Goal: Obtain resource: Obtain resource

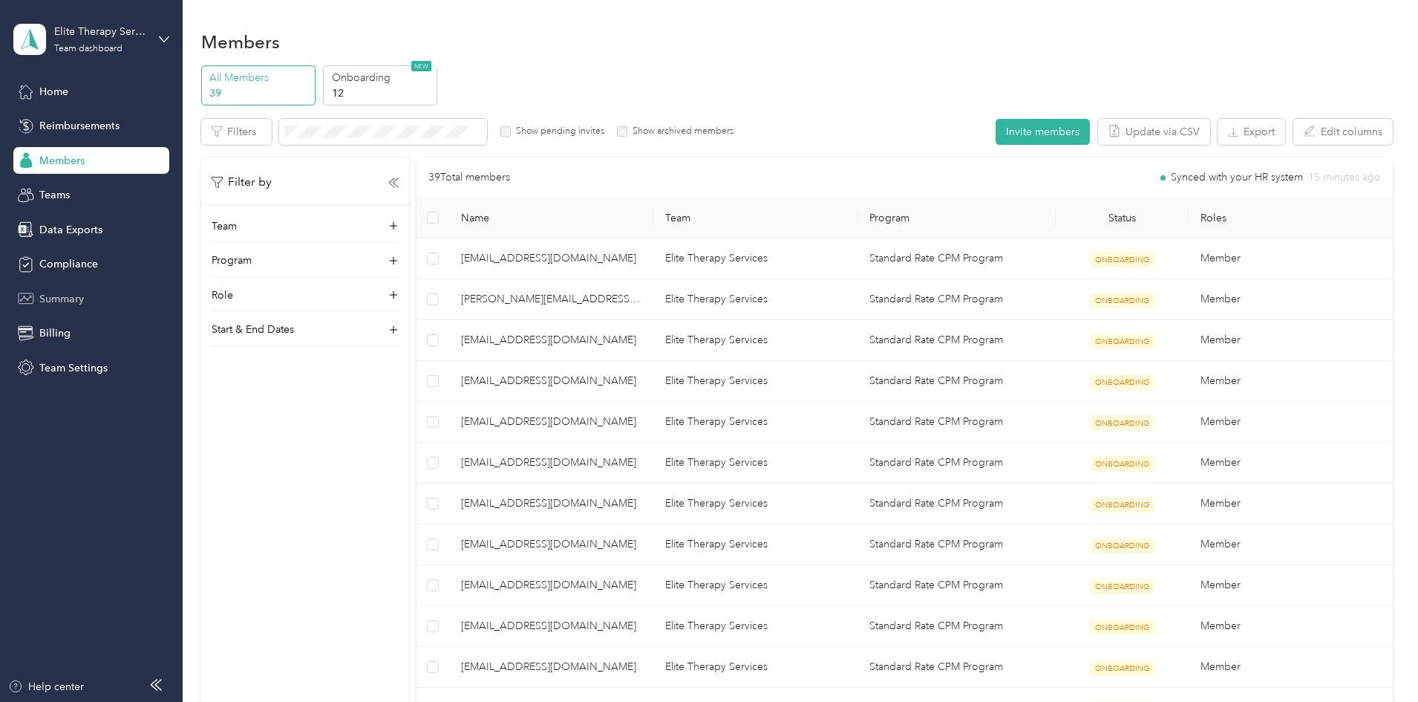
click at [62, 299] on span "Summary" at bounding box center [61, 299] width 45 height 16
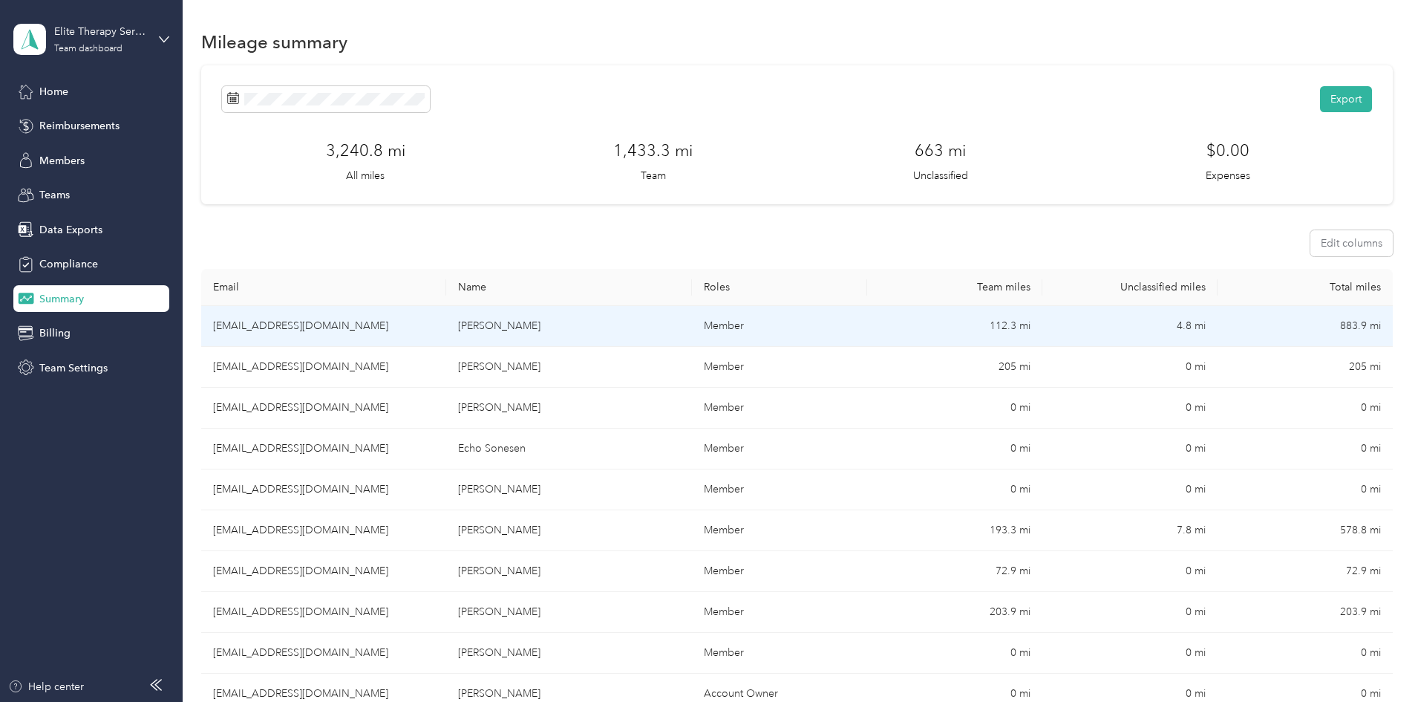
click at [382, 317] on td "[EMAIL_ADDRESS][DOMAIN_NAME]" at bounding box center [323, 326] width 245 height 41
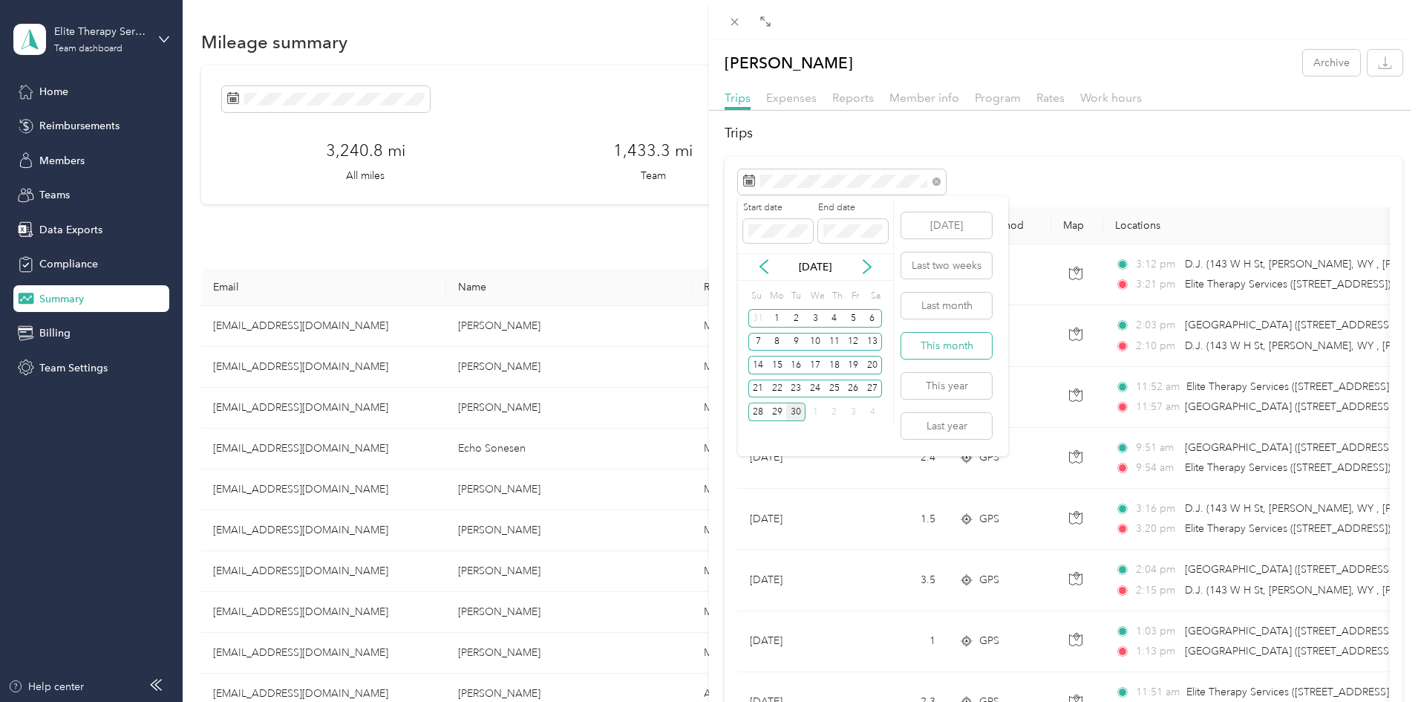
click at [945, 348] on button "This month" at bounding box center [946, 346] width 91 height 26
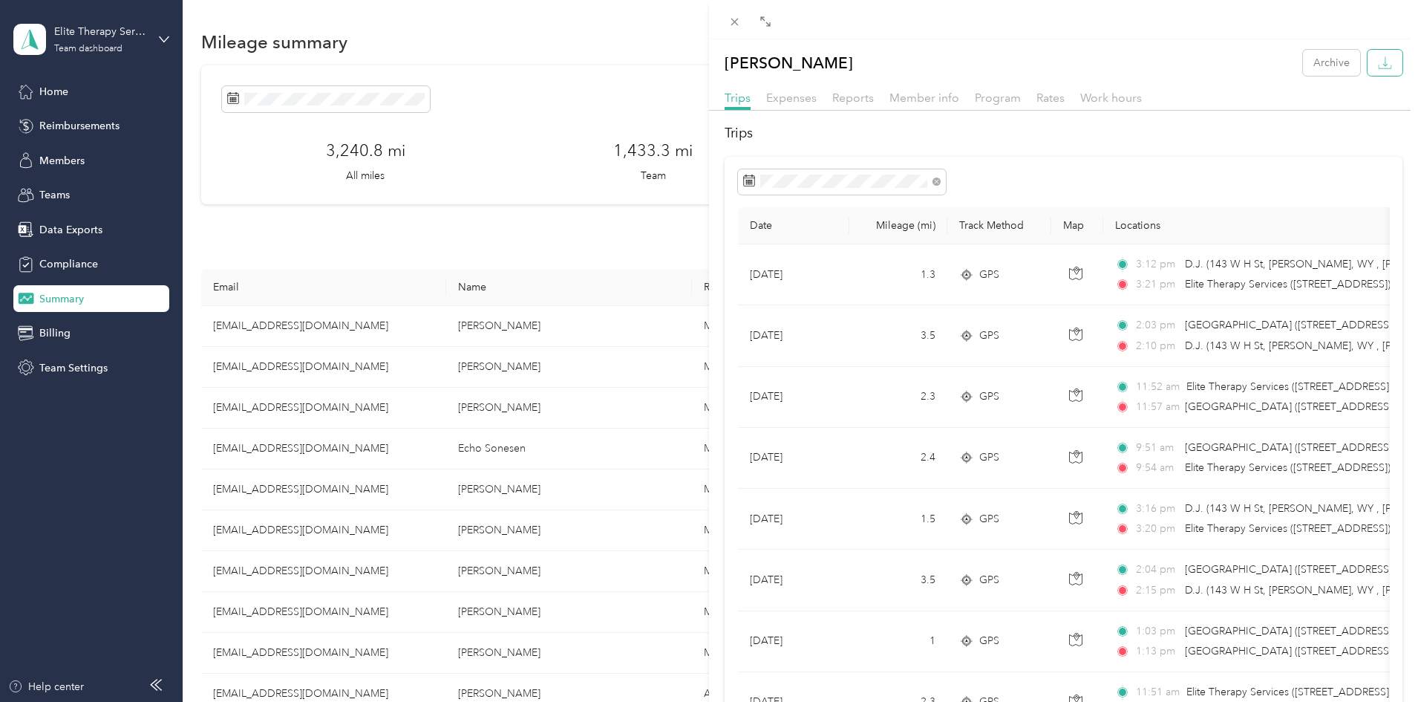
click at [1378, 62] on icon "button" at bounding box center [1385, 63] width 14 height 14
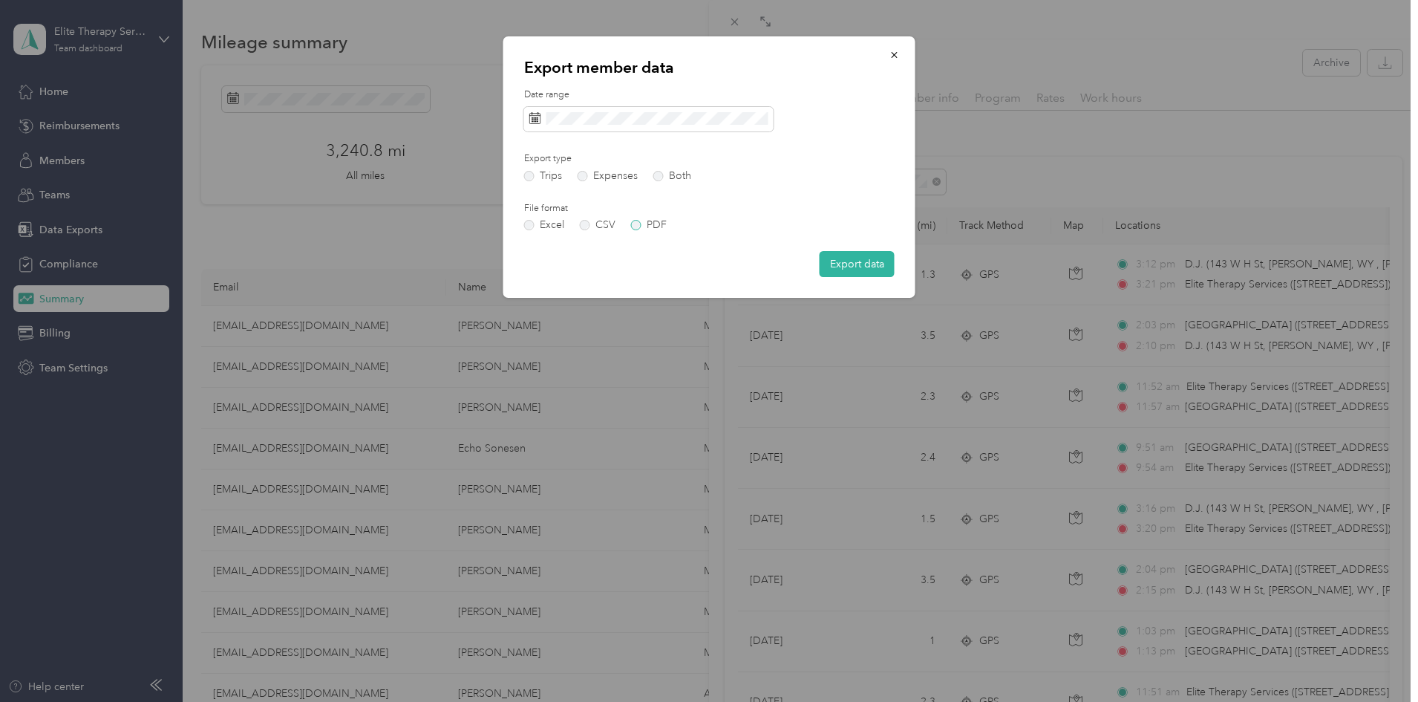
click at [635, 226] on label "PDF" at bounding box center [649, 225] width 36 height 10
click at [862, 263] on button "Export data" at bounding box center [857, 264] width 75 height 26
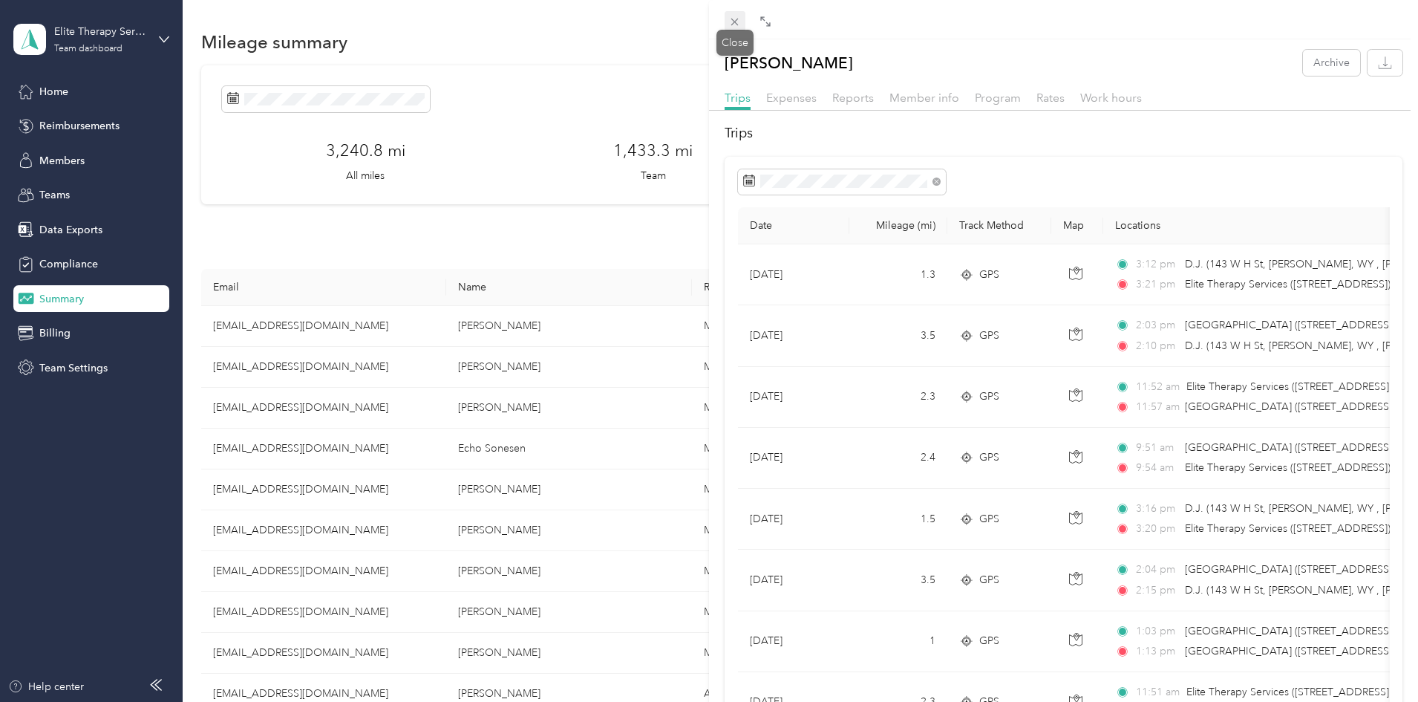
click at [736, 23] on icon at bounding box center [734, 22] width 7 height 7
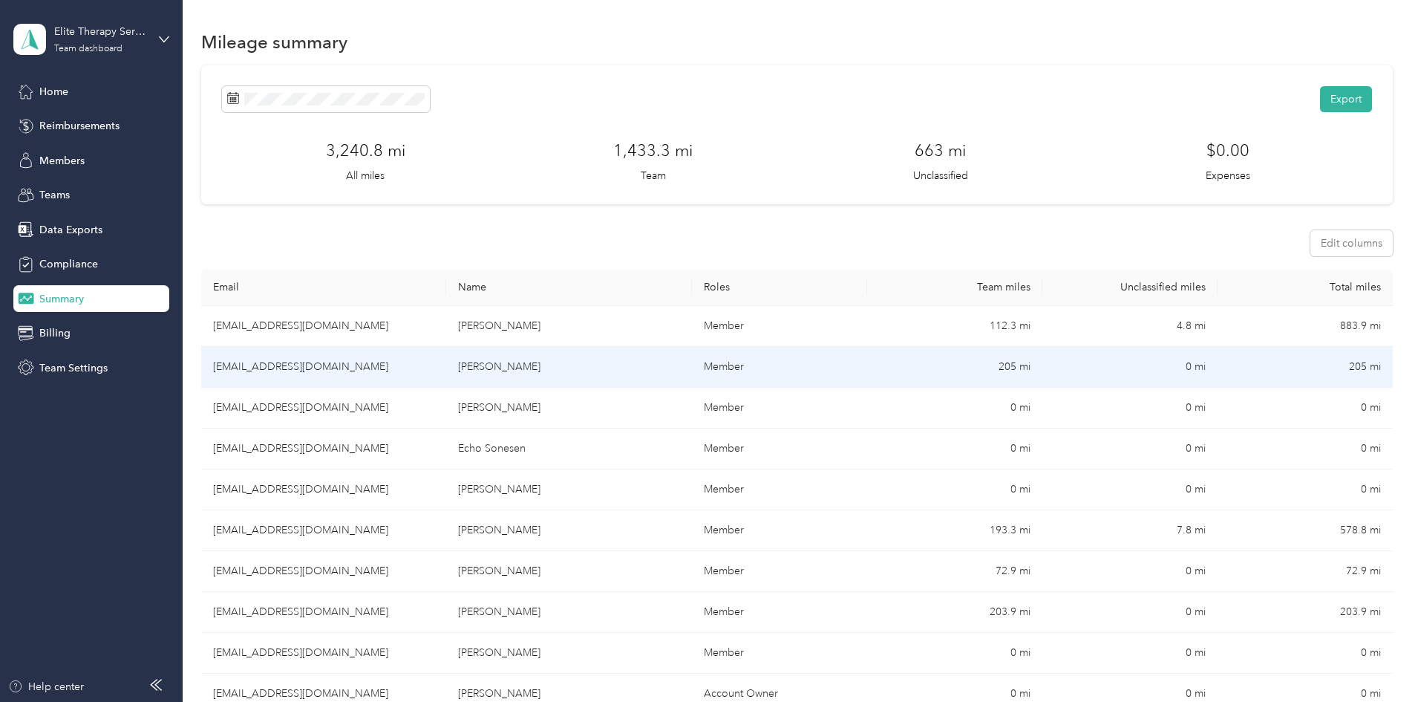
click at [338, 365] on td "[EMAIL_ADDRESS][DOMAIN_NAME]" at bounding box center [323, 367] width 245 height 41
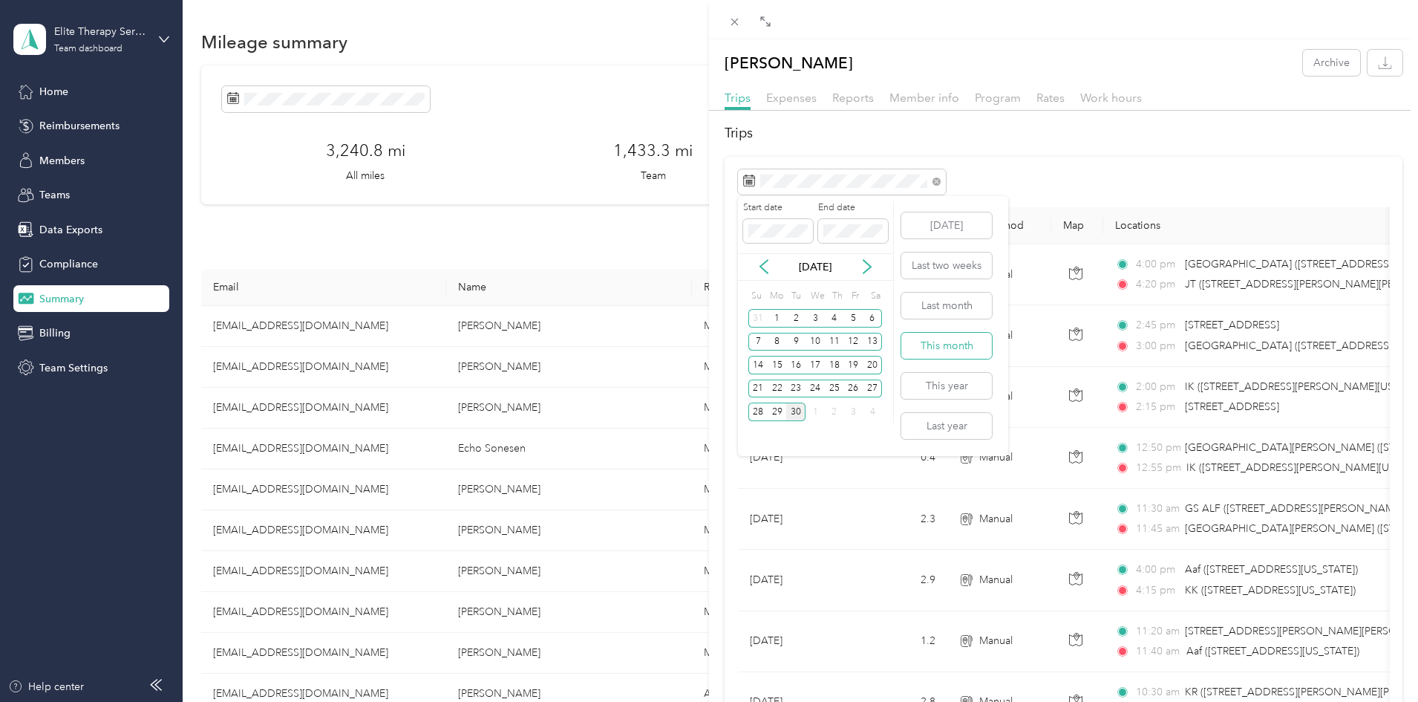
click at [954, 348] on button "This month" at bounding box center [946, 346] width 91 height 26
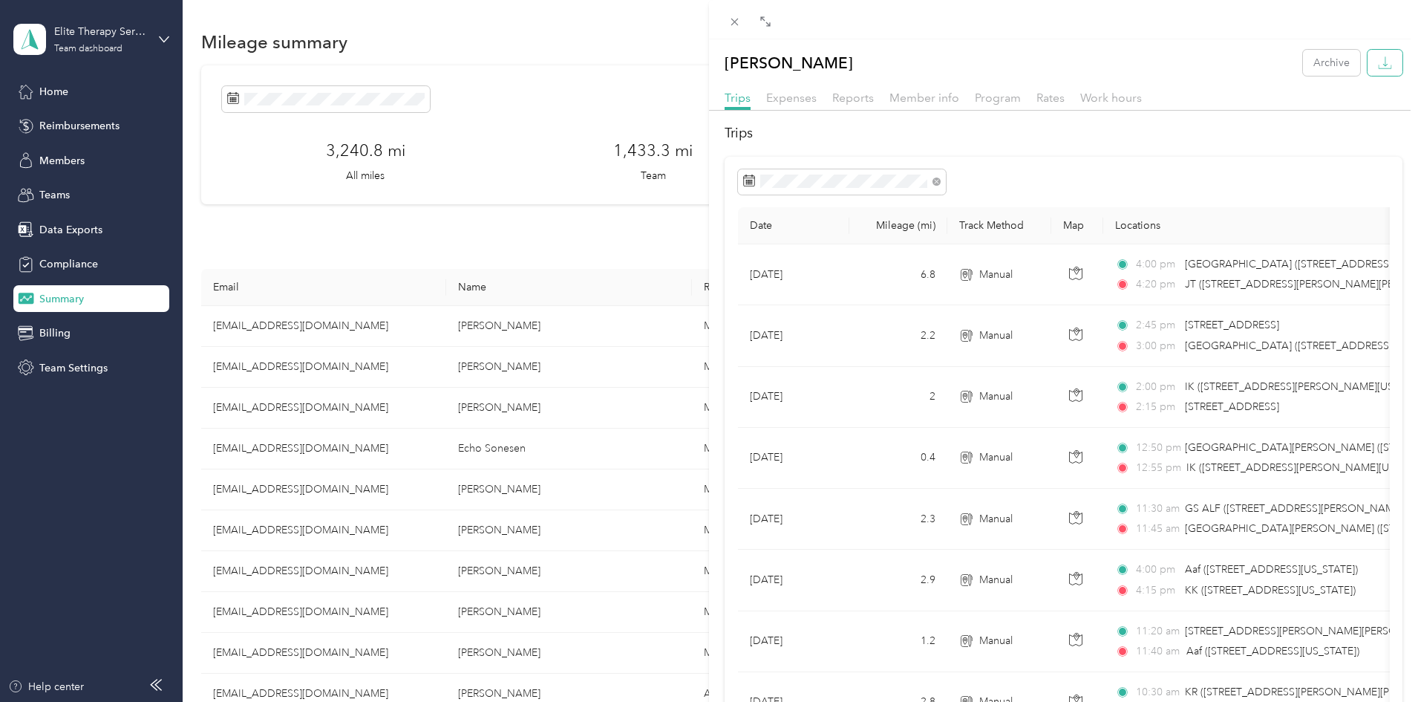
click at [1378, 59] on icon "button" at bounding box center [1385, 63] width 14 height 14
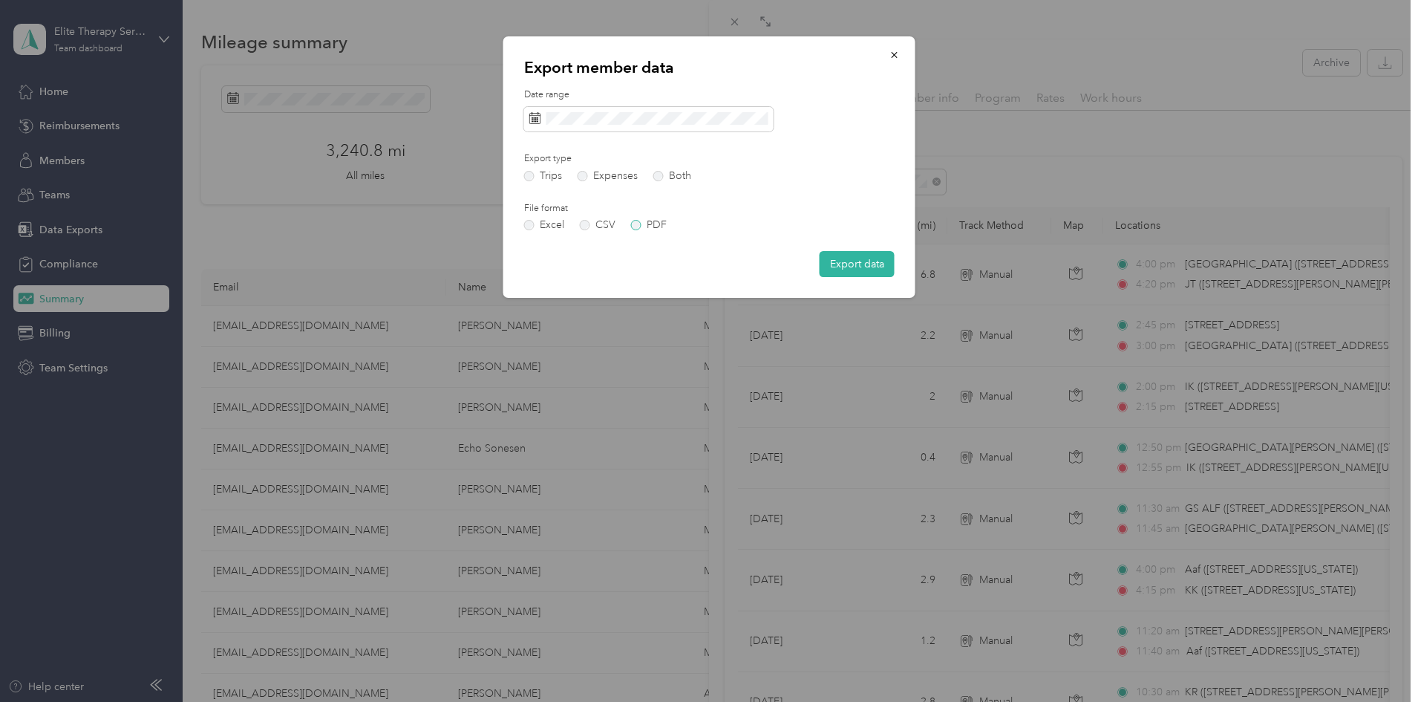
click at [633, 229] on label "PDF" at bounding box center [649, 225] width 36 height 10
click at [852, 263] on button "Export data" at bounding box center [857, 264] width 75 height 26
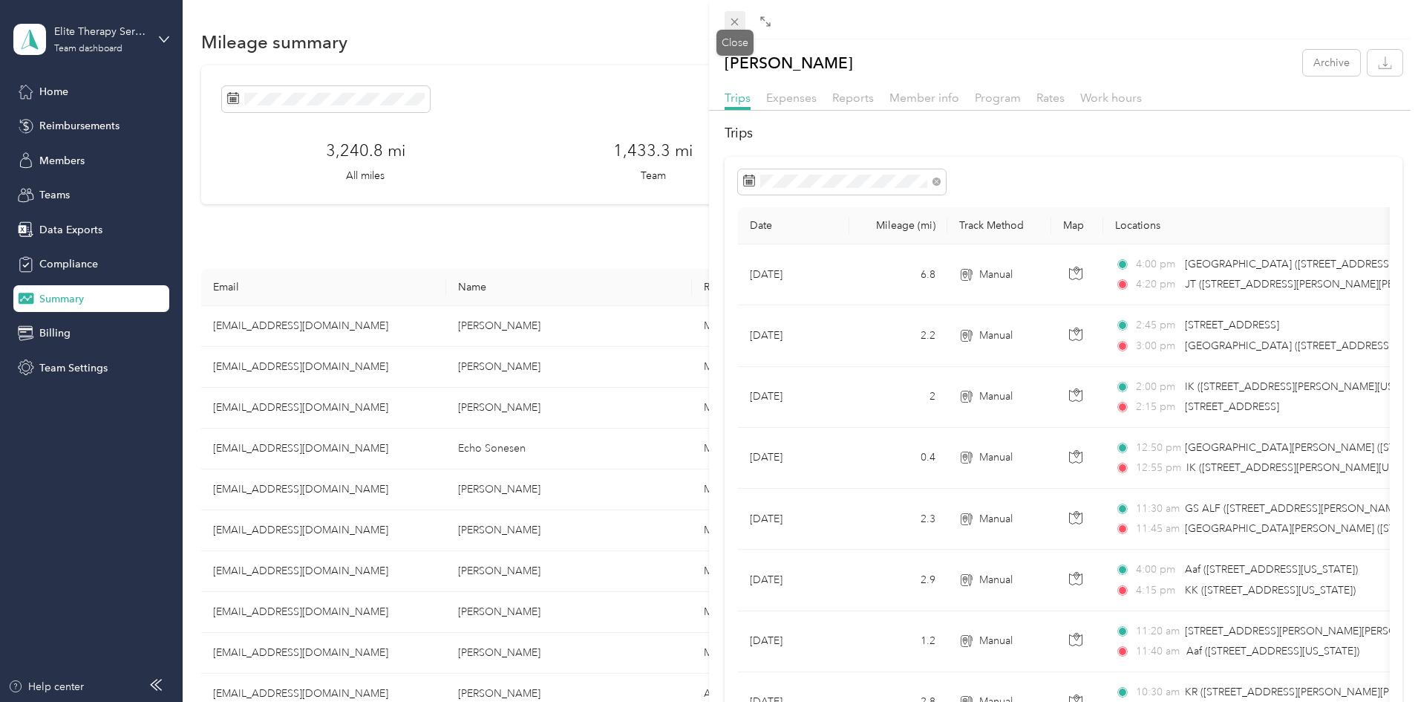
click at [736, 22] on icon at bounding box center [734, 22] width 7 height 7
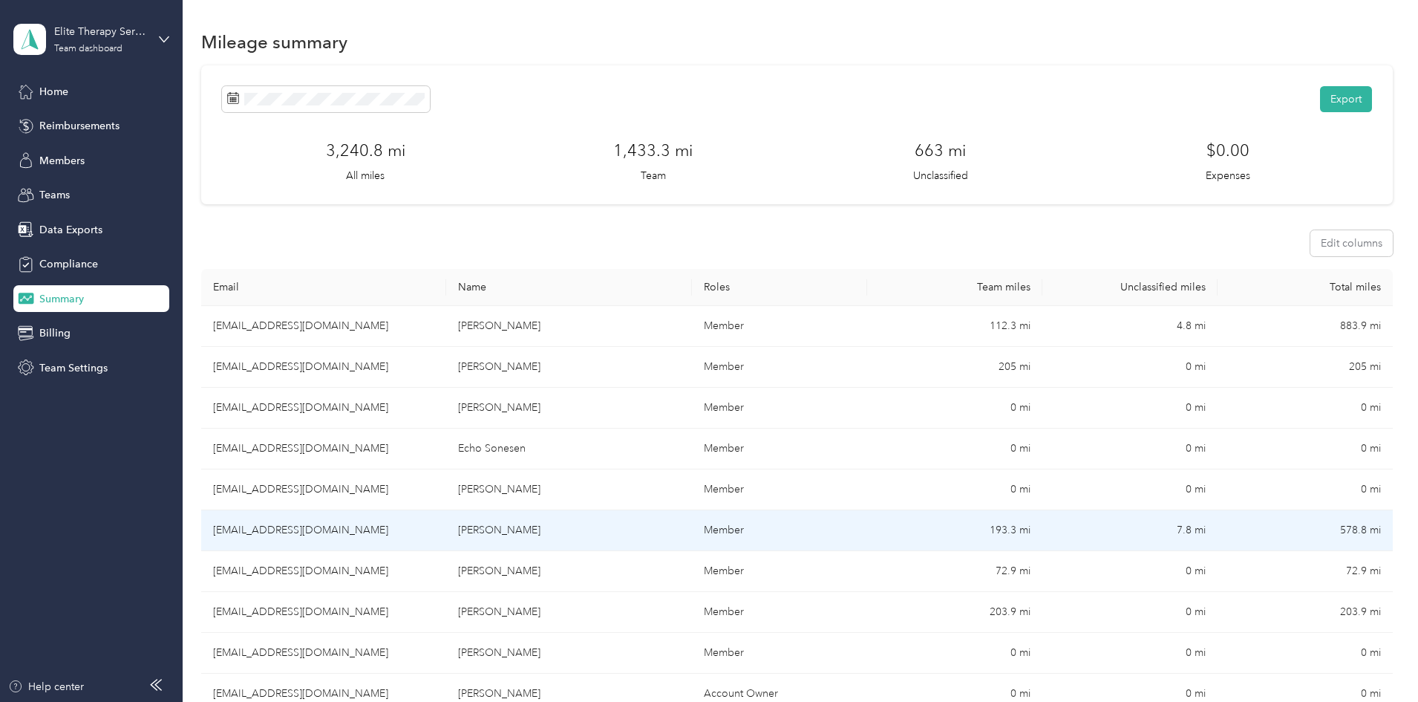
click at [372, 527] on td "[EMAIL_ADDRESS][DOMAIN_NAME]" at bounding box center [323, 530] width 245 height 41
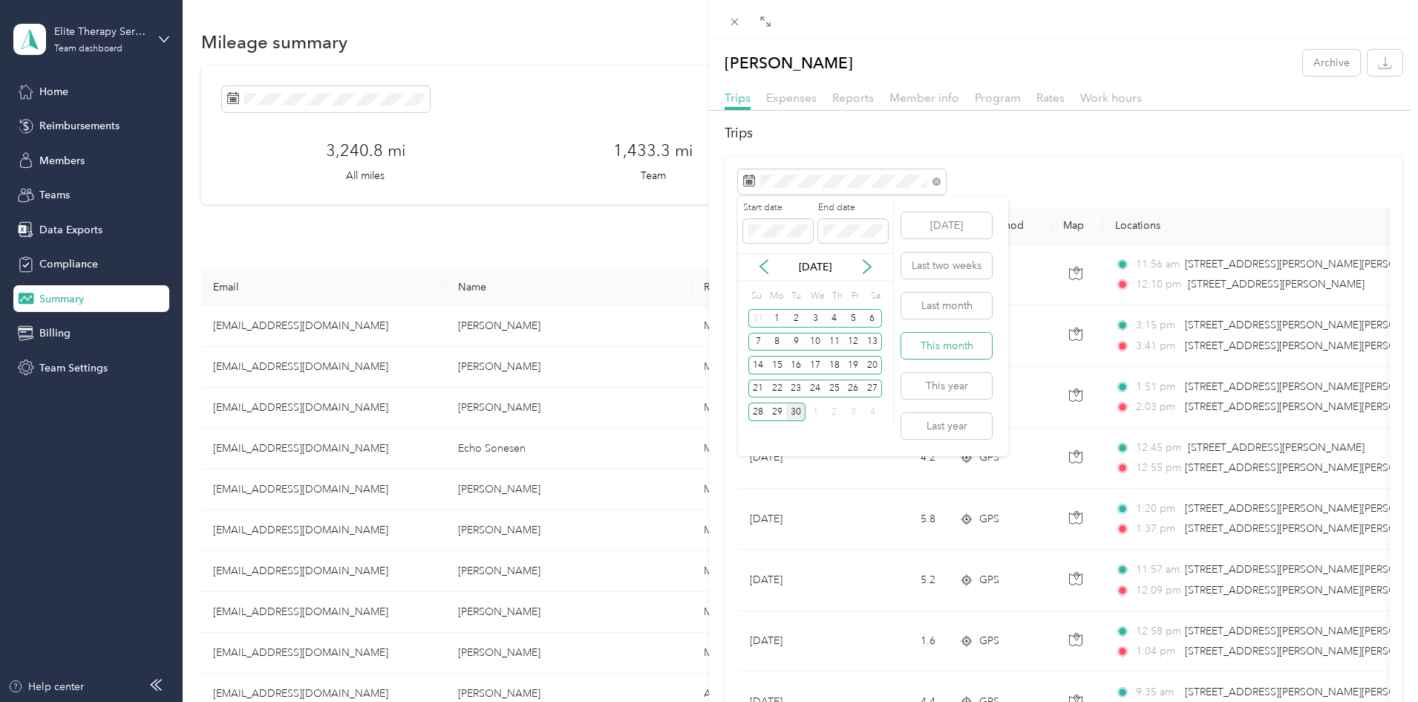
click at [938, 350] on button "This month" at bounding box center [946, 346] width 91 height 26
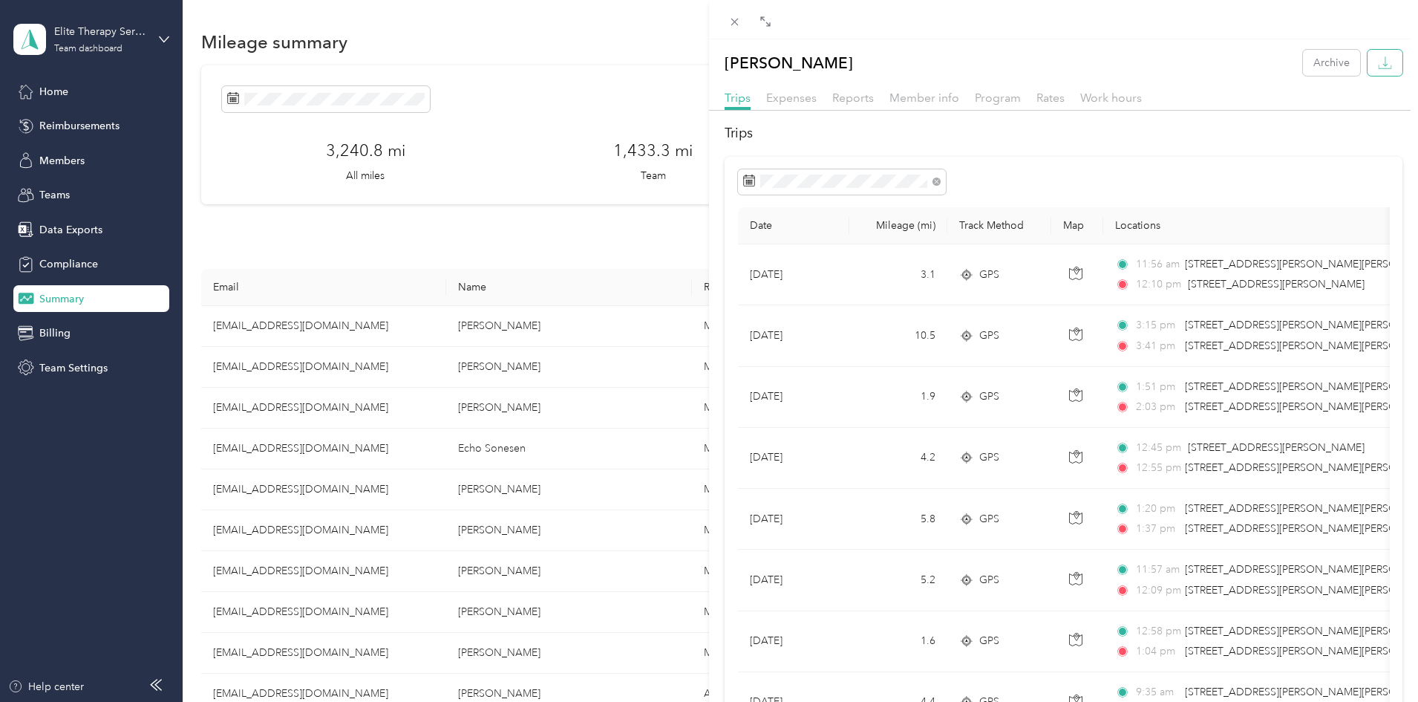
click at [1381, 59] on button "button" at bounding box center [1385, 63] width 35 height 26
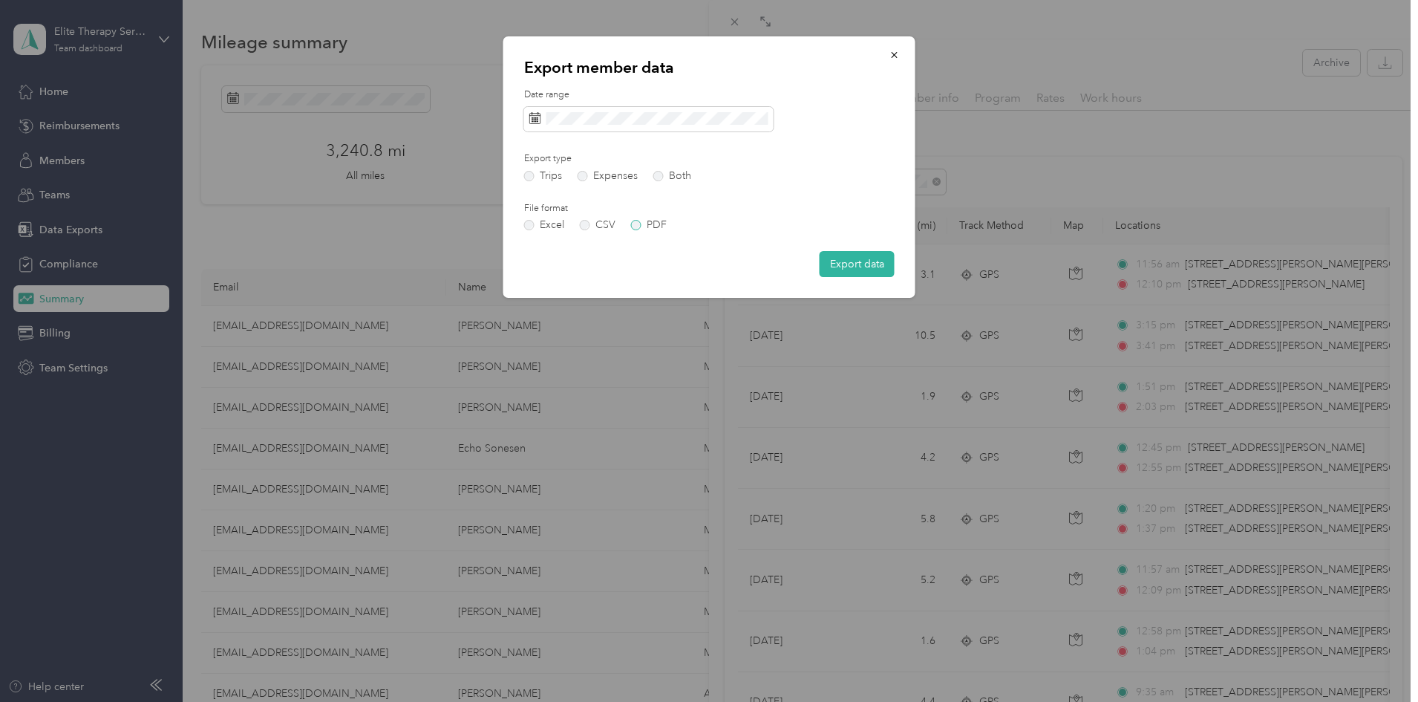
click at [638, 225] on label "PDF" at bounding box center [649, 225] width 36 height 10
click at [867, 261] on button "Export data" at bounding box center [857, 264] width 75 height 26
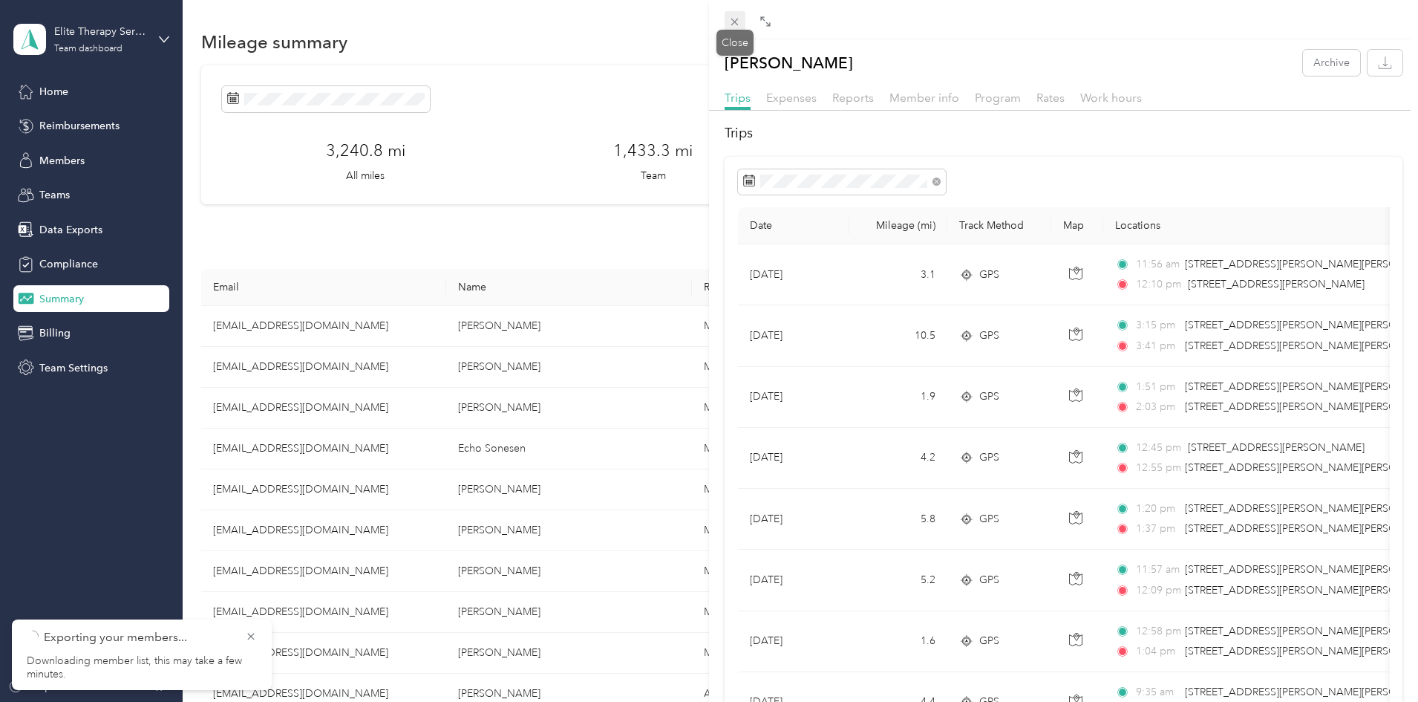
click at [733, 22] on icon at bounding box center [734, 22] width 13 height 13
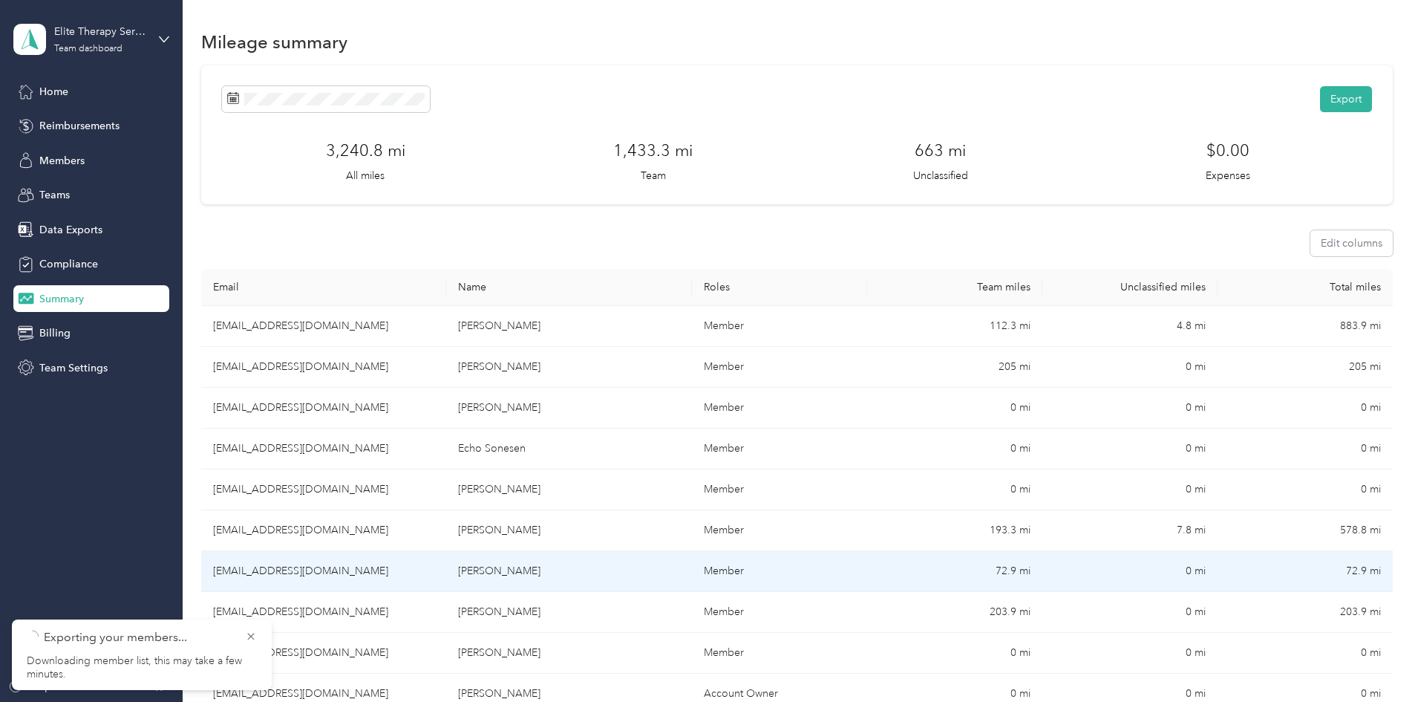
click at [391, 570] on td "[EMAIL_ADDRESS][DOMAIN_NAME]" at bounding box center [323, 571] width 245 height 41
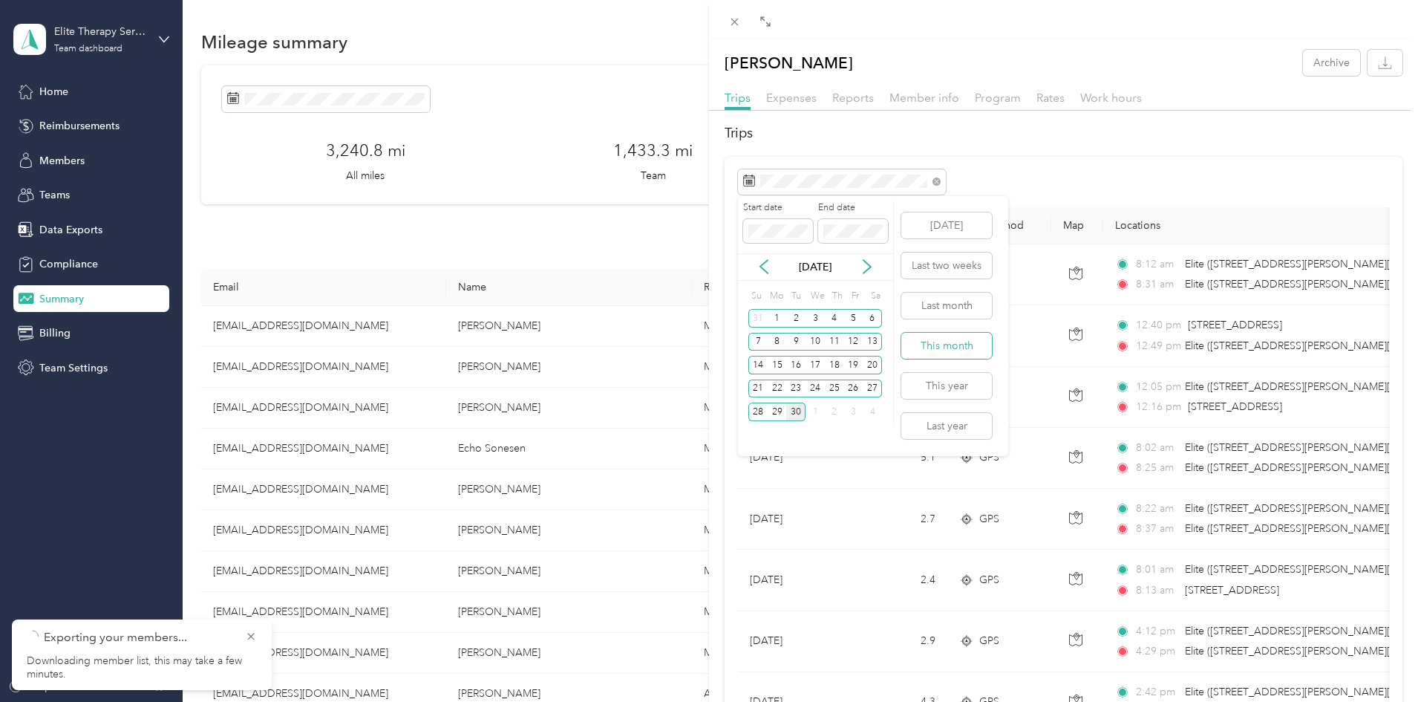
click at [930, 342] on button "This month" at bounding box center [946, 346] width 91 height 26
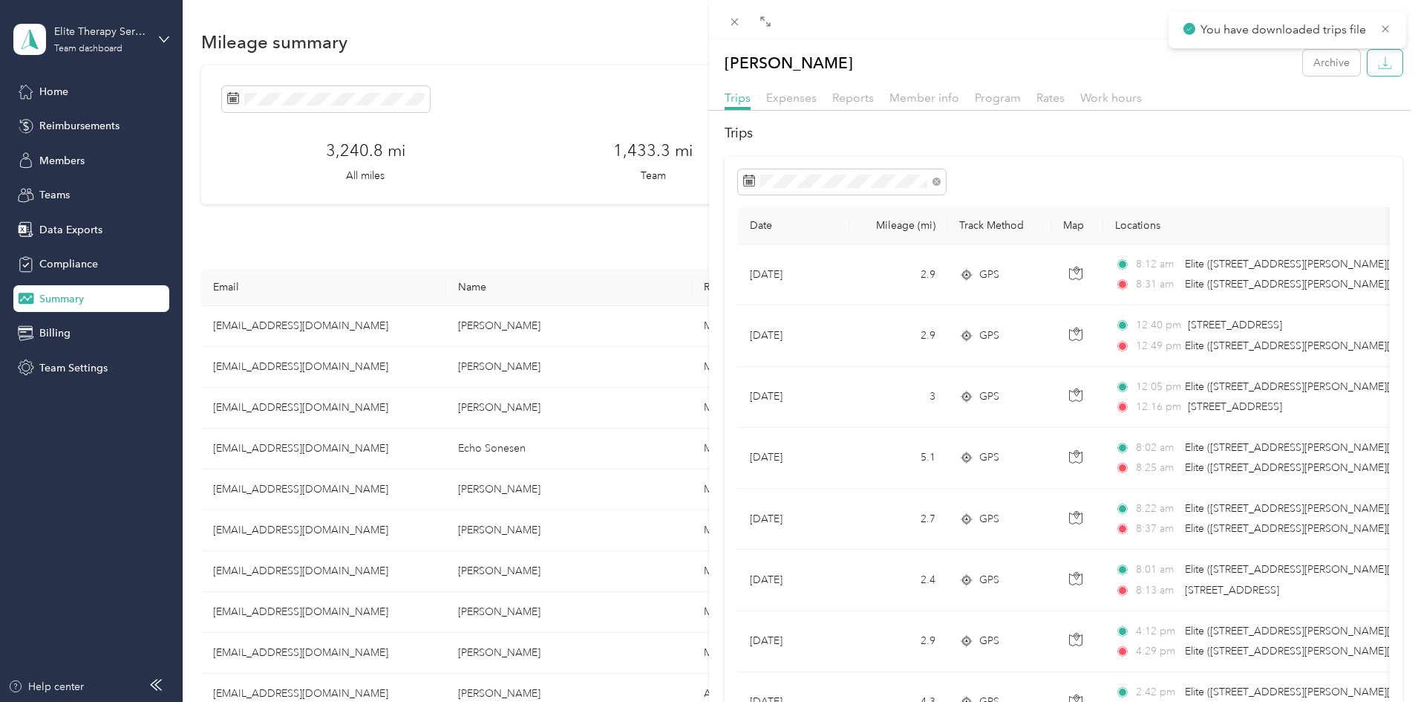
click at [1378, 68] on icon "button" at bounding box center [1385, 63] width 14 height 14
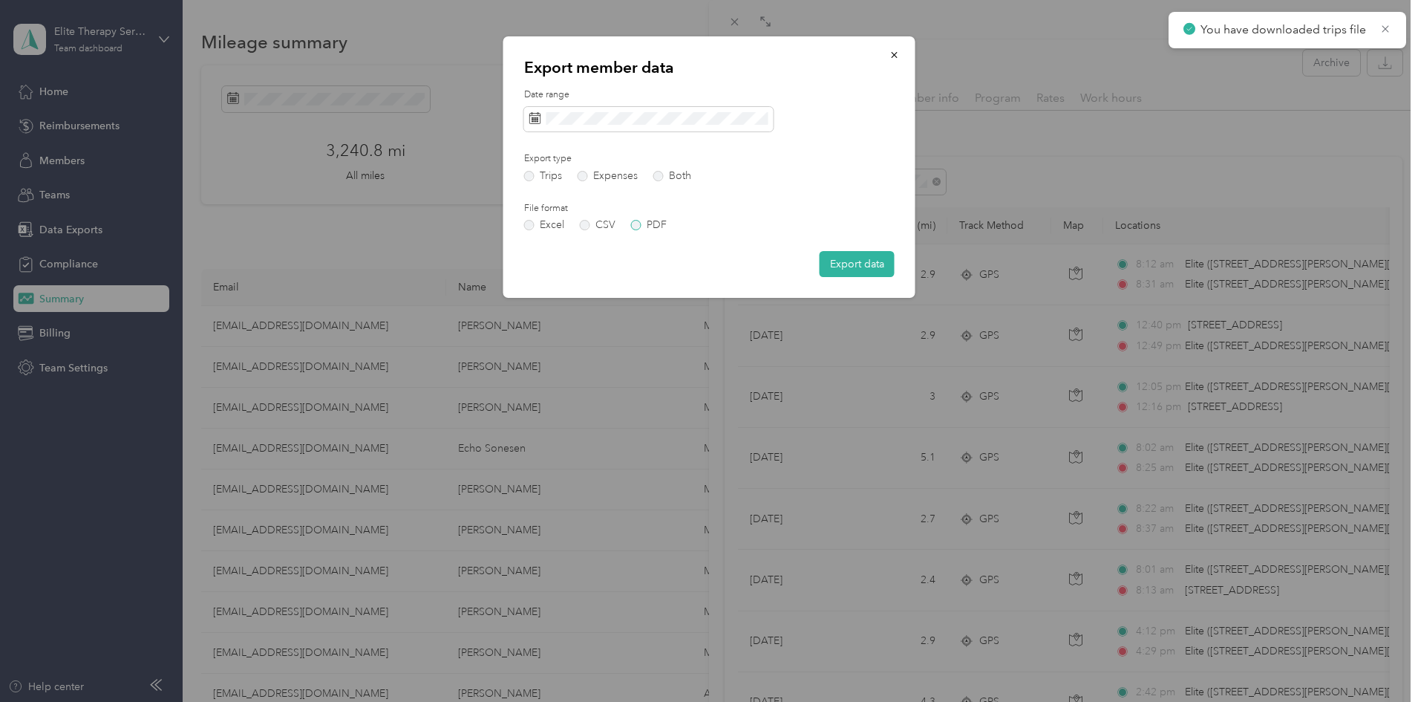
click at [636, 228] on label "PDF" at bounding box center [649, 225] width 36 height 10
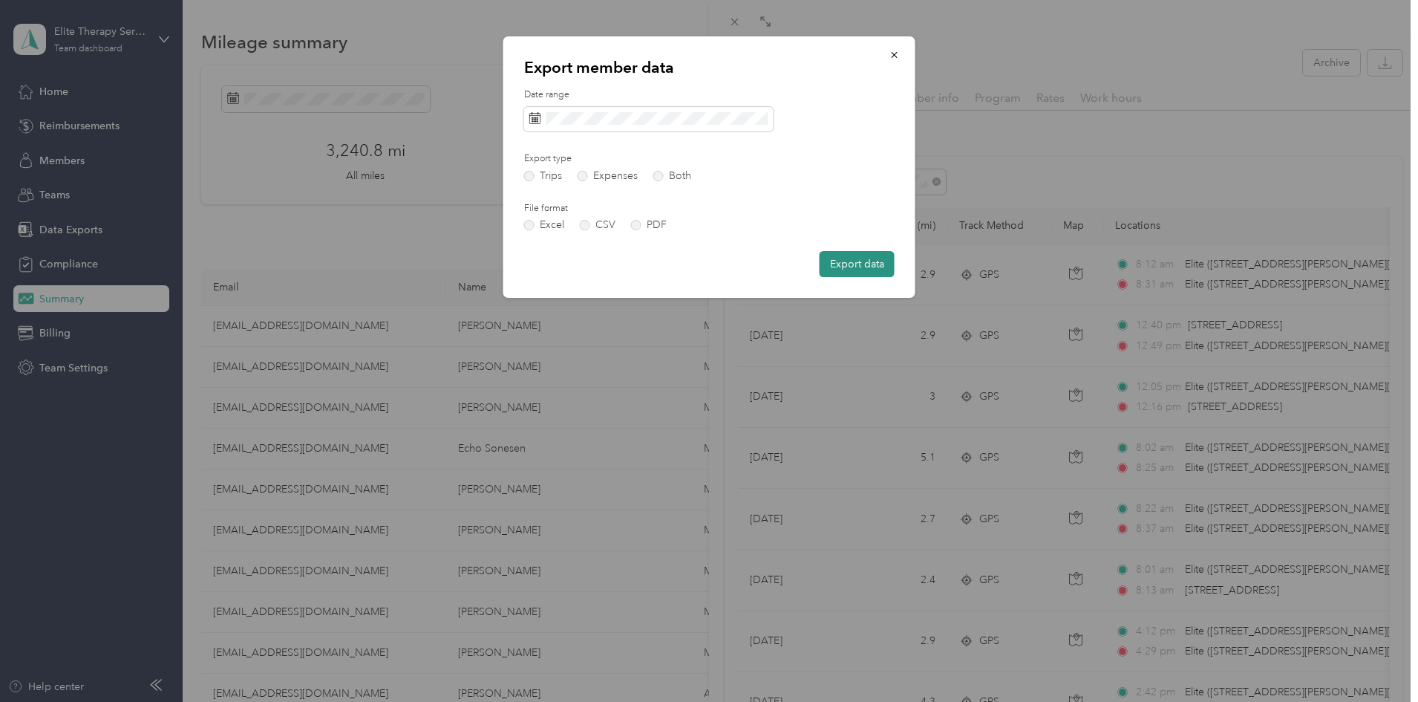
click at [858, 261] on button "Export data" at bounding box center [857, 264] width 75 height 26
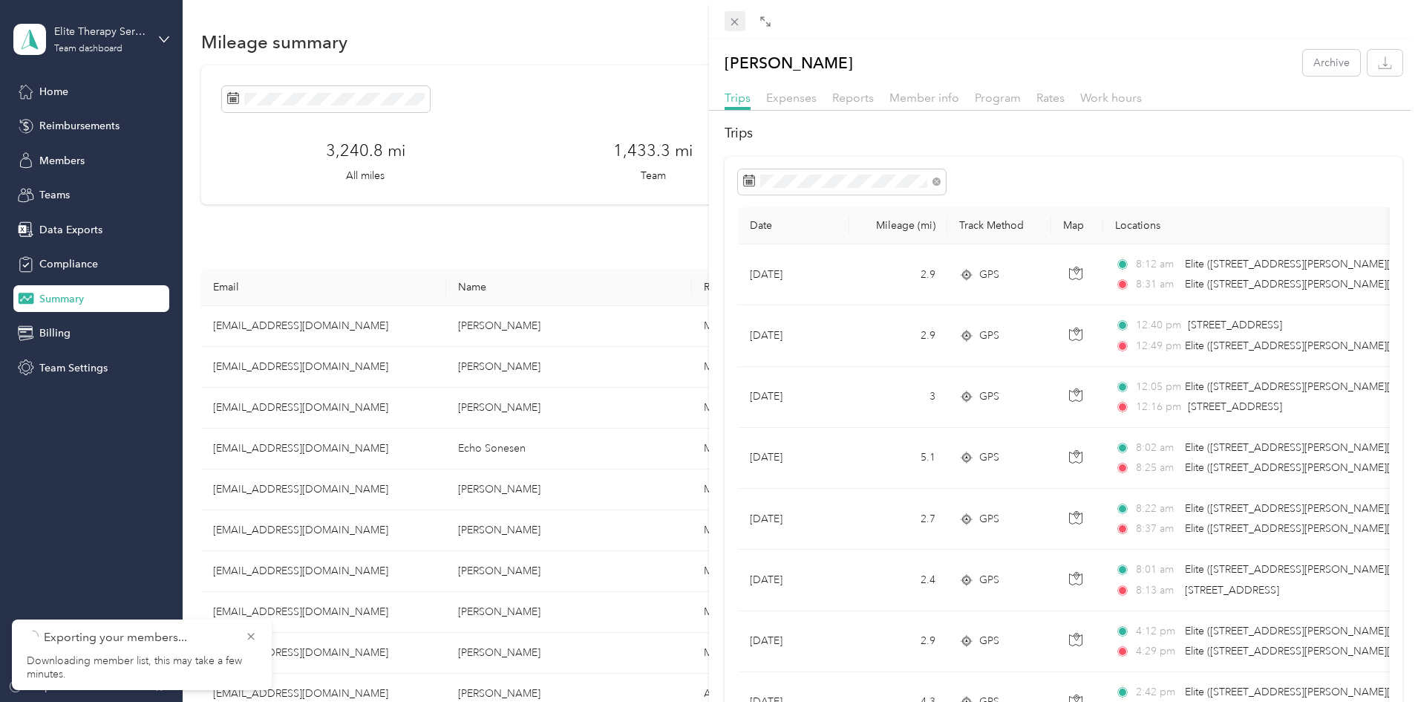
click at [734, 23] on icon at bounding box center [734, 22] width 7 height 7
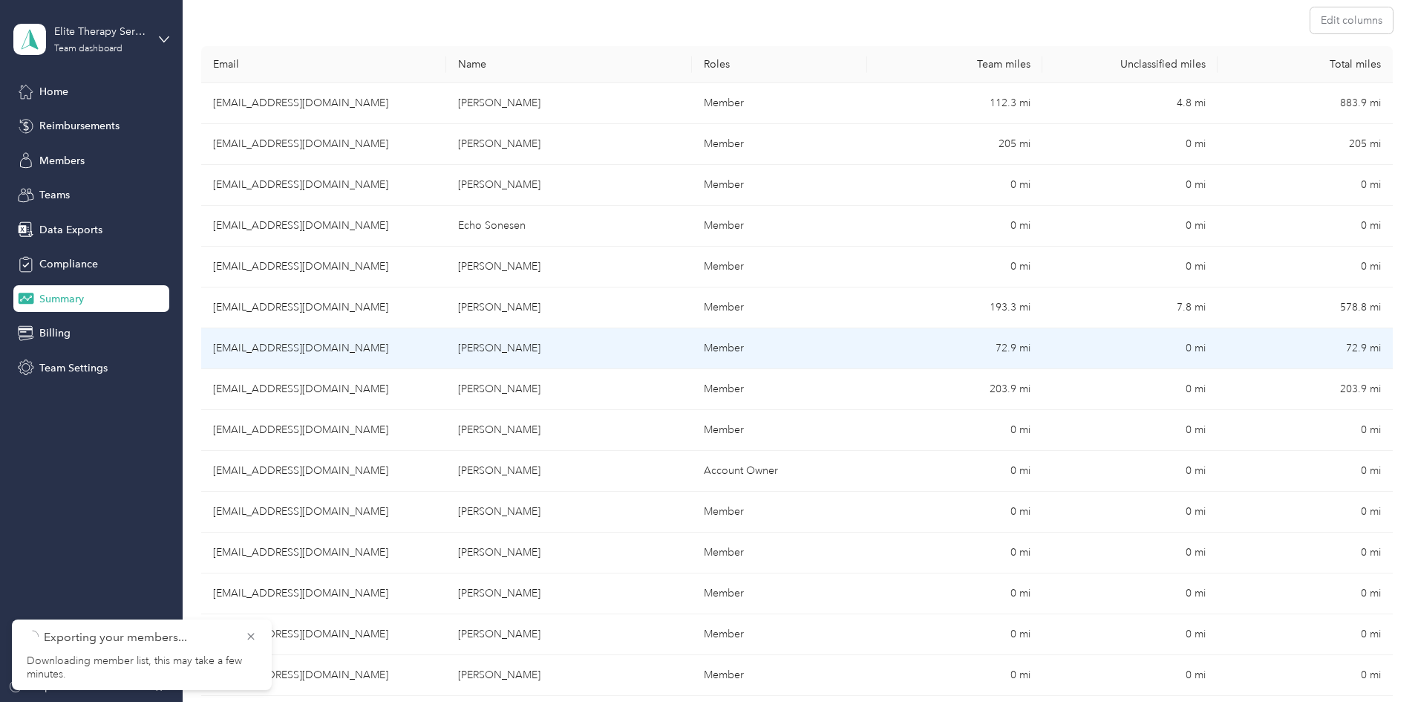
scroll to position [297, 0]
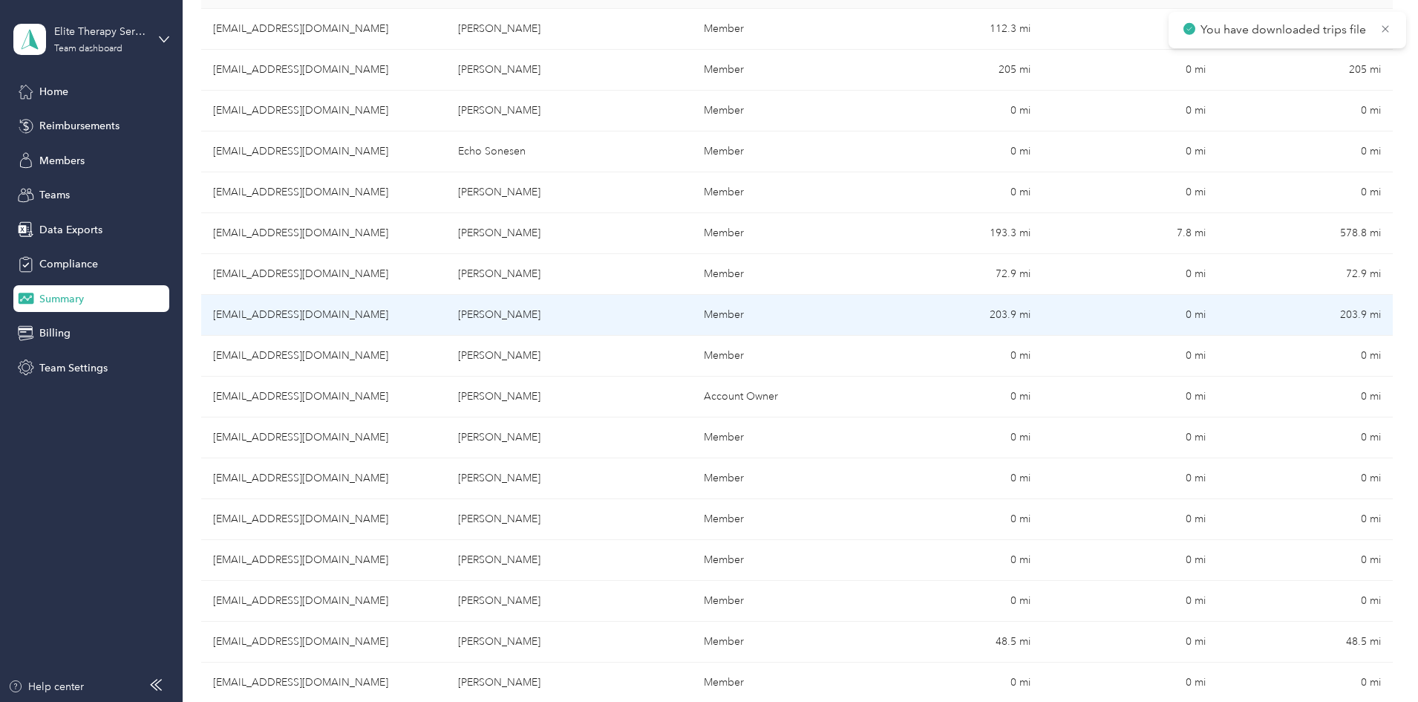
click at [382, 314] on td "[EMAIL_ADDRESS][DOMAIN_NAME]" at bounding box center [323, 315] width 245 height 41
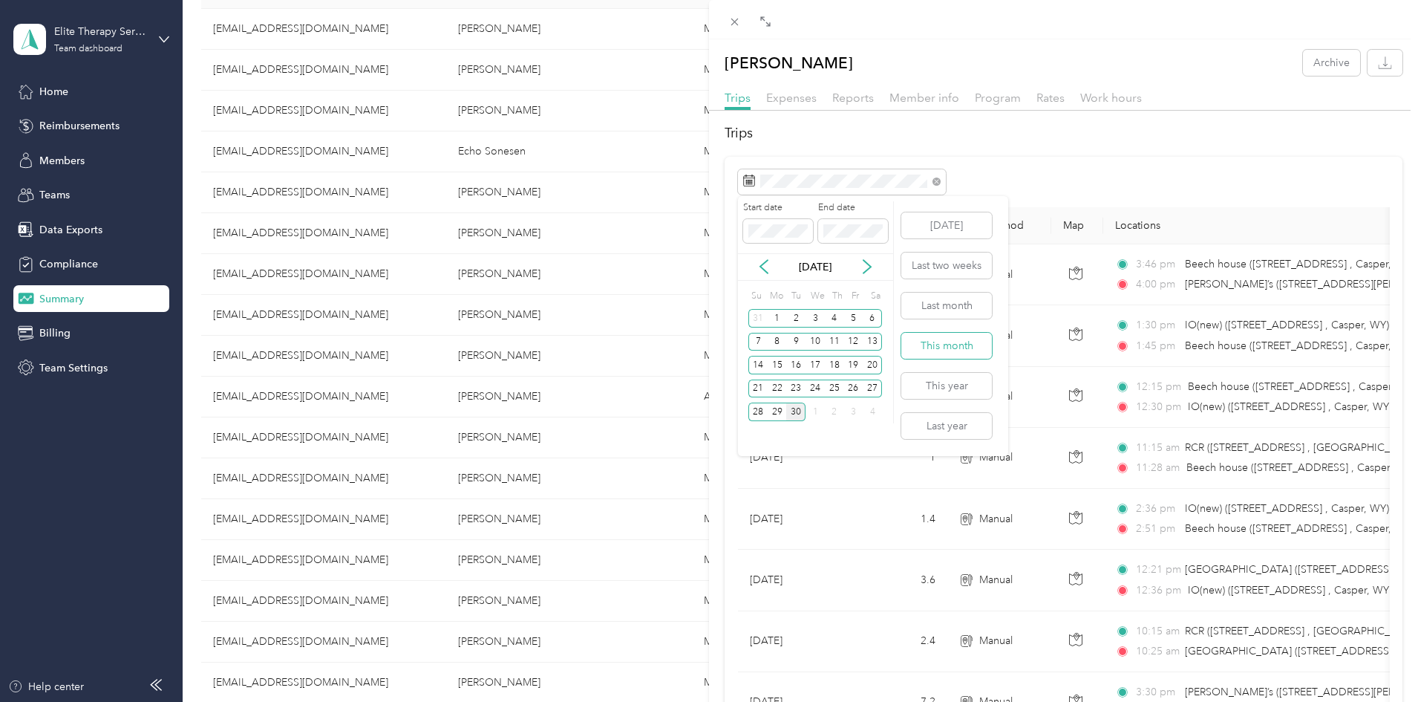
click at [938, 342] on button "This month" at bounding box center [946, 346] width 91 height 26
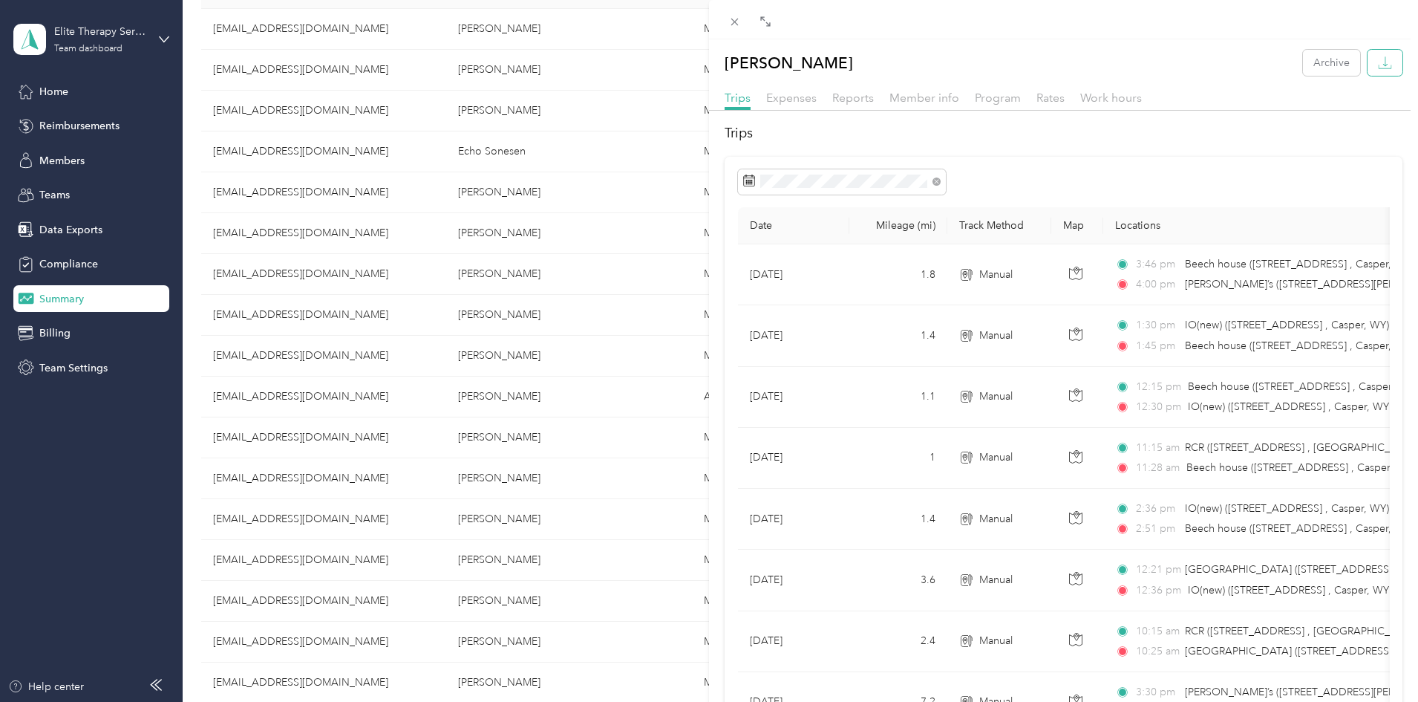
click at [1378, 57] on icon "button" at bounding box center [1385, 63] width 14 height 14
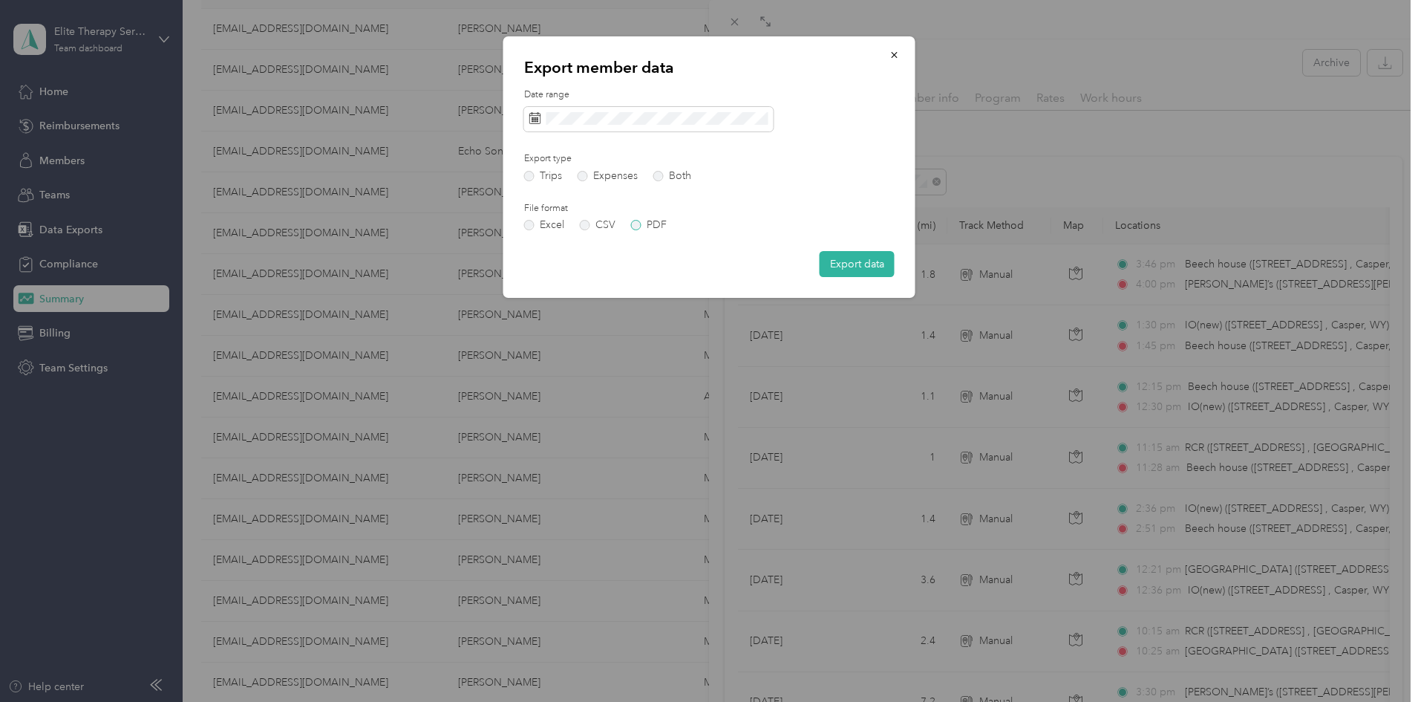
click at [636, 224] on label "PDF" at bounding box center [649, 225] width 36 height 10
click at [848, 261] on button "Export data" at bounding box center [857, 264] width 75 height 26
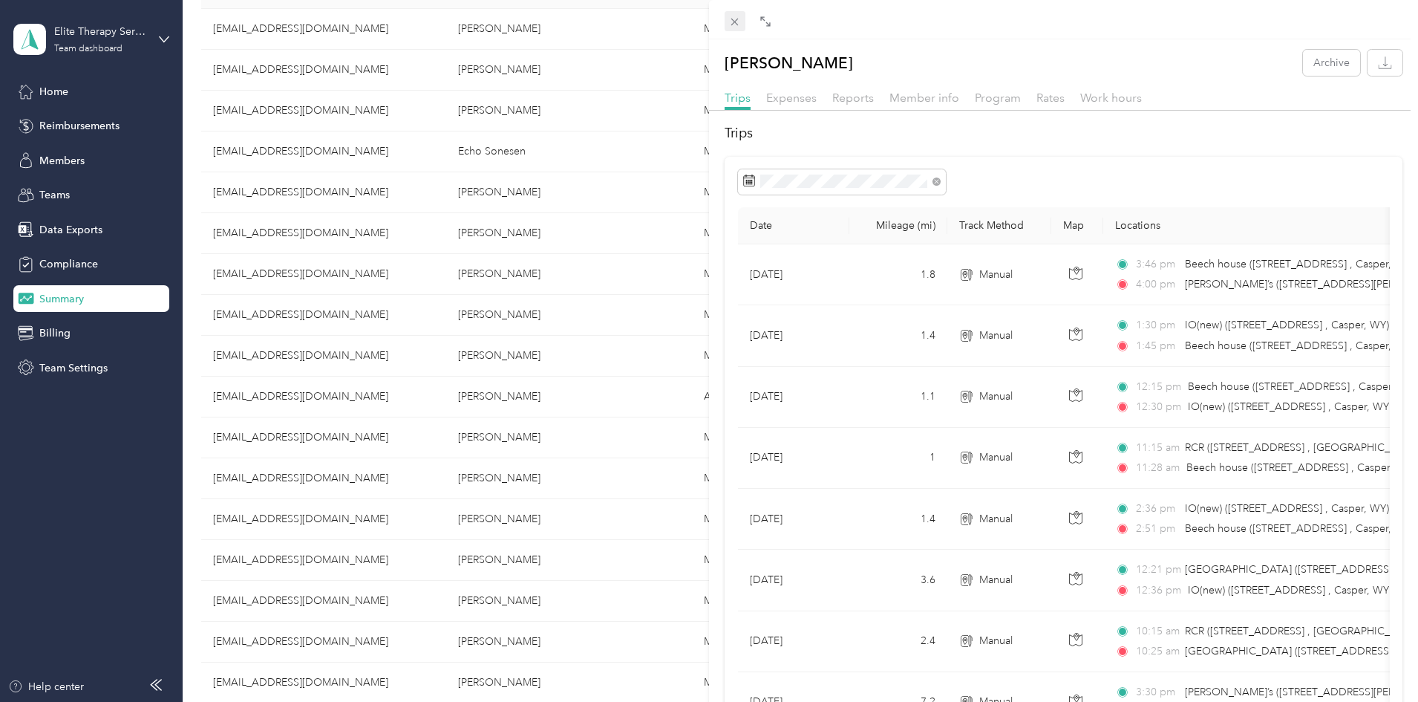
click at [733, 19] on icon at bounding box center [734, 22] width 13 height 13
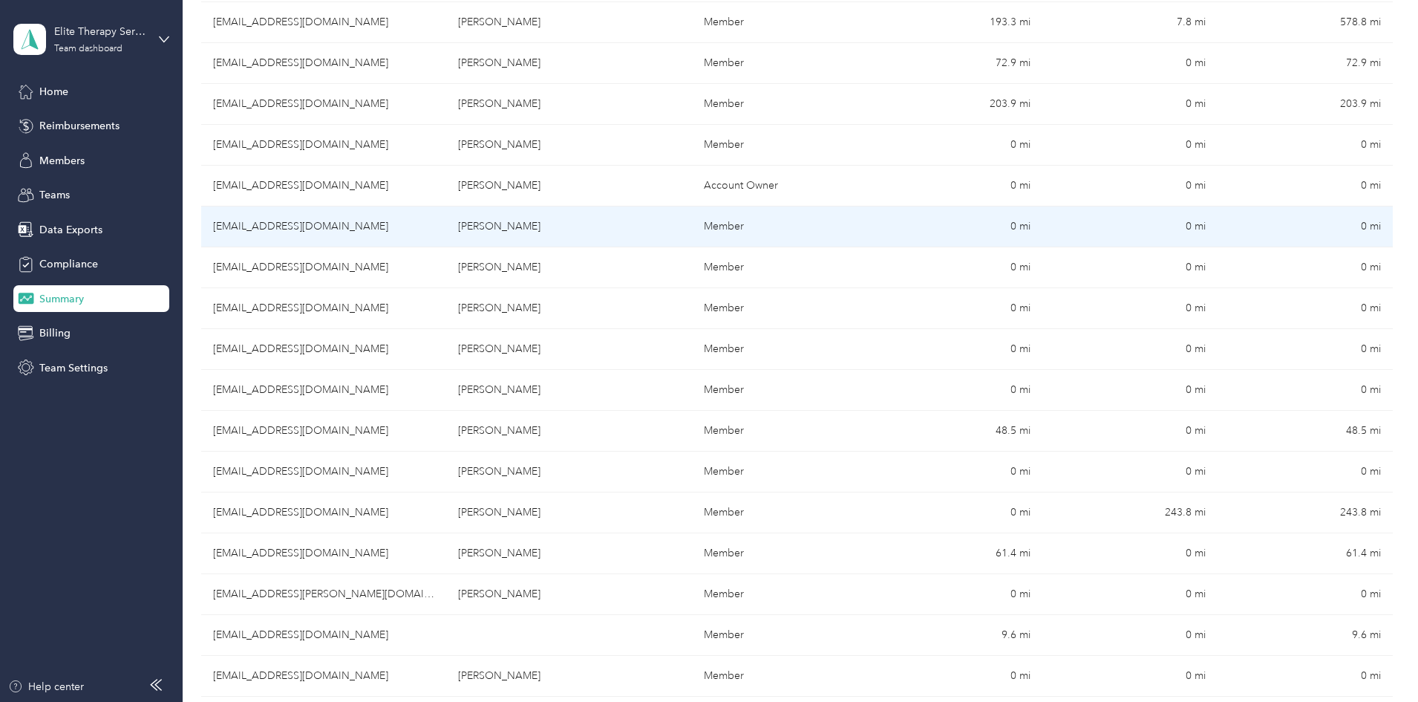
scroll to position [594, 0]
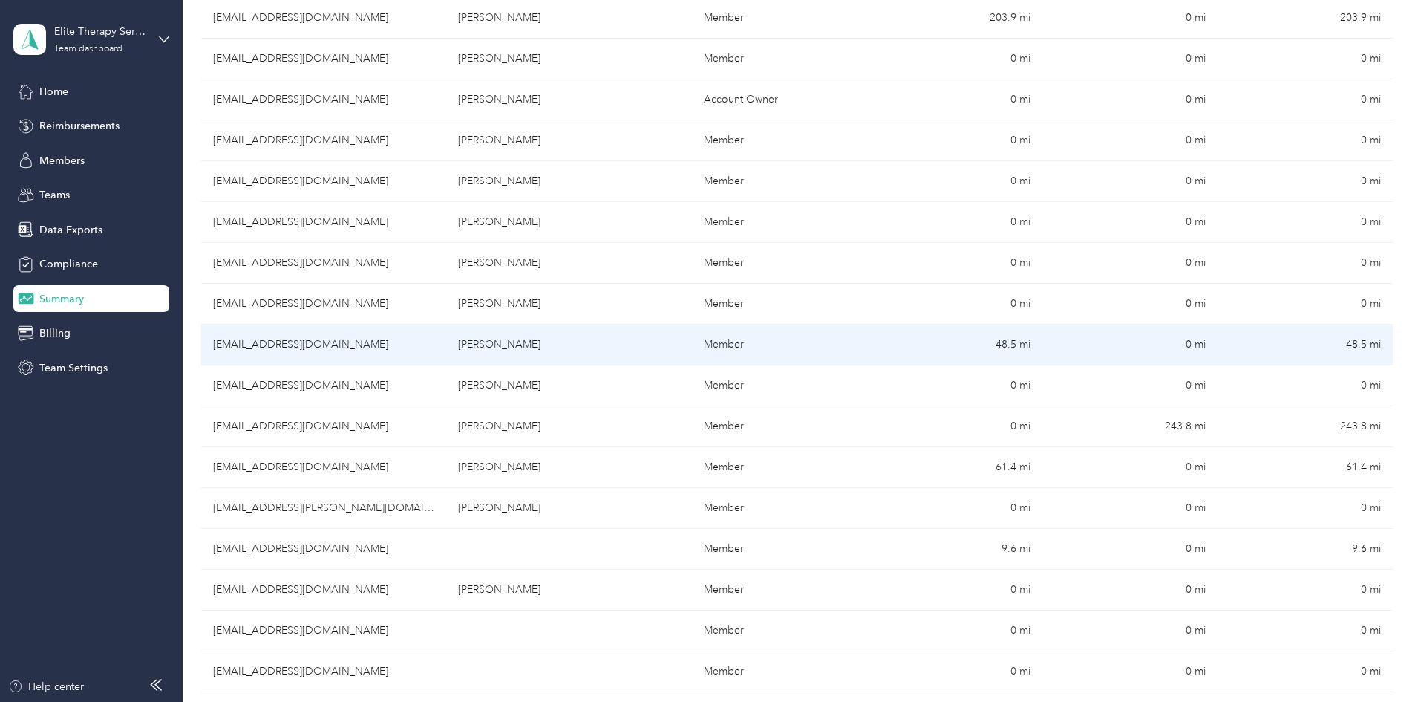
click at [391, 343] on td "[EMAIL_ADDRESS][DOMAIN_NAME]" at bounding box center [323, 345] width 245 height 41
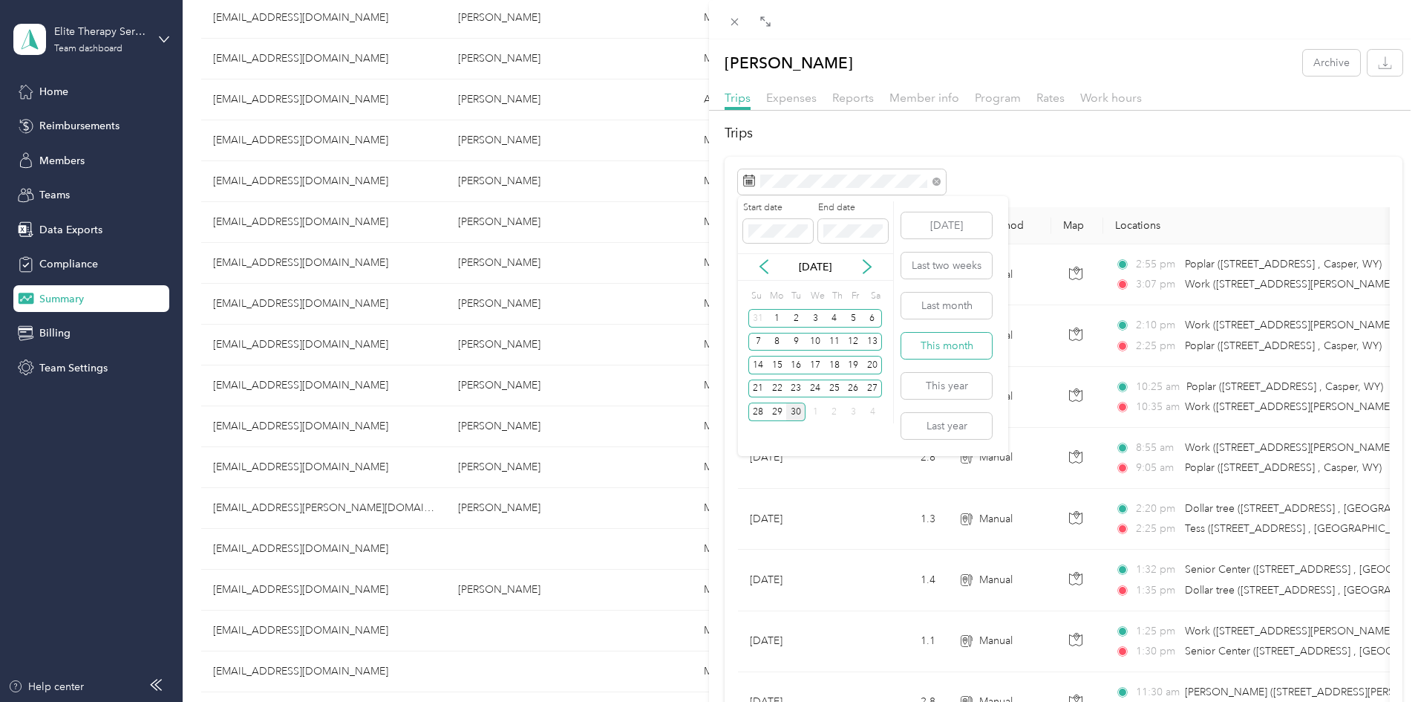
click at [961, 345] on button "This month" at bounding box center [946, 346] width 91 height 26
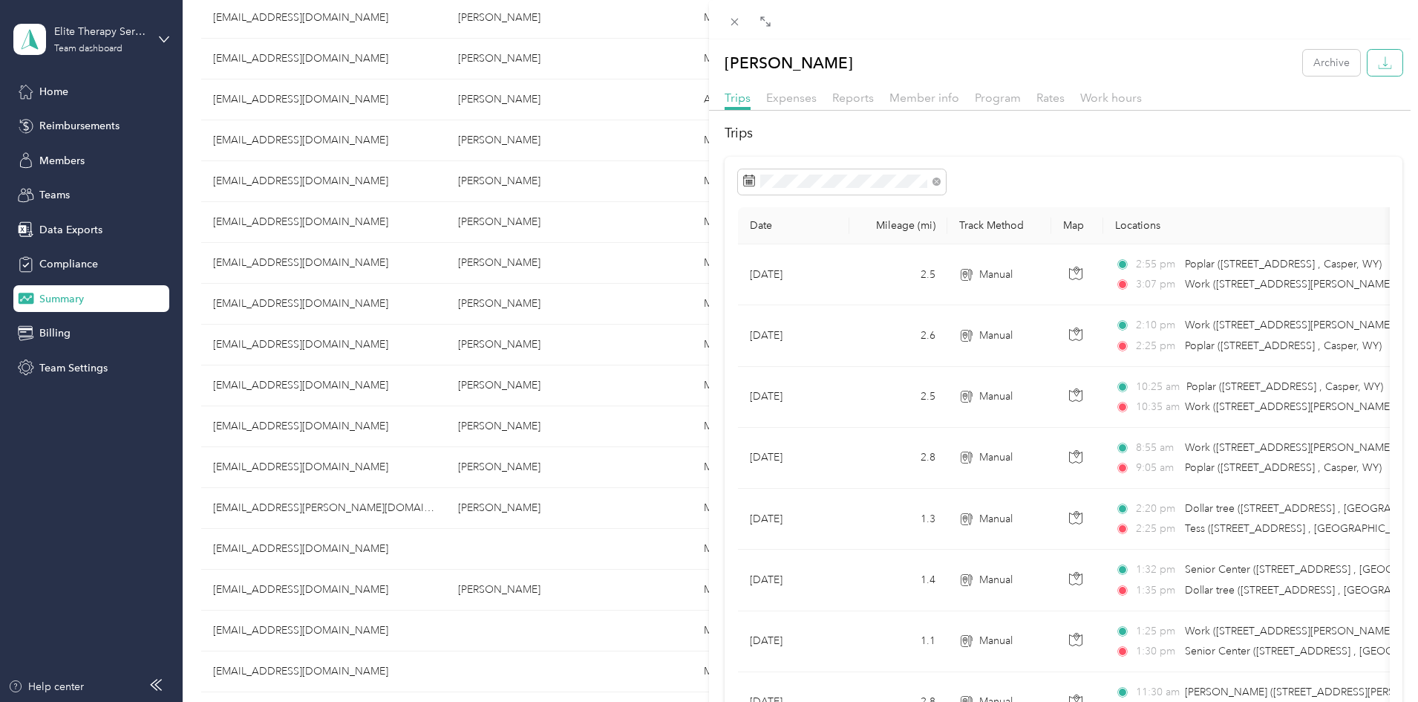
click at [1379, 59] on icon "button" at bounding box center [1385, 63] width 14 height 14
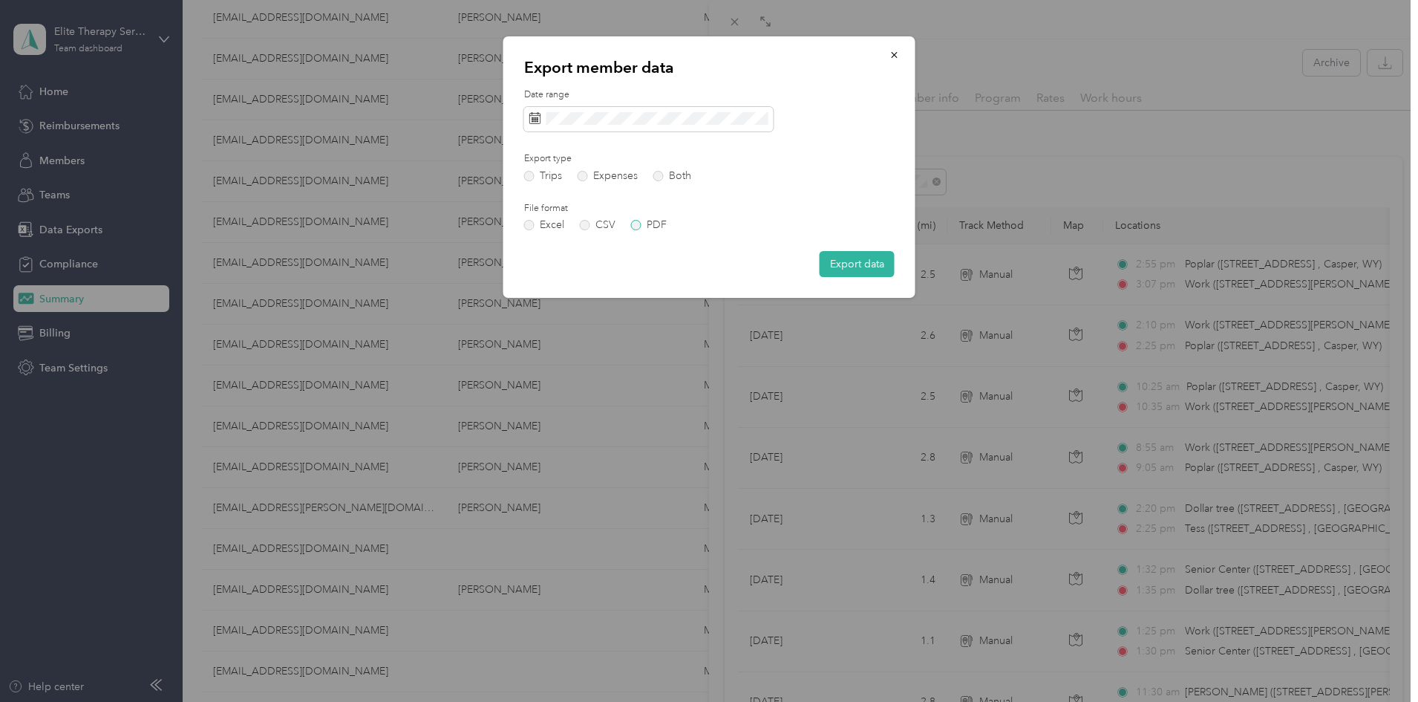
click at [635, 229] on label "PDF" at bounding box center [649, 225] width 36 height 10
click at [843, 262] on button "Export data" at bounding box center [857, 264] width 75 height 26
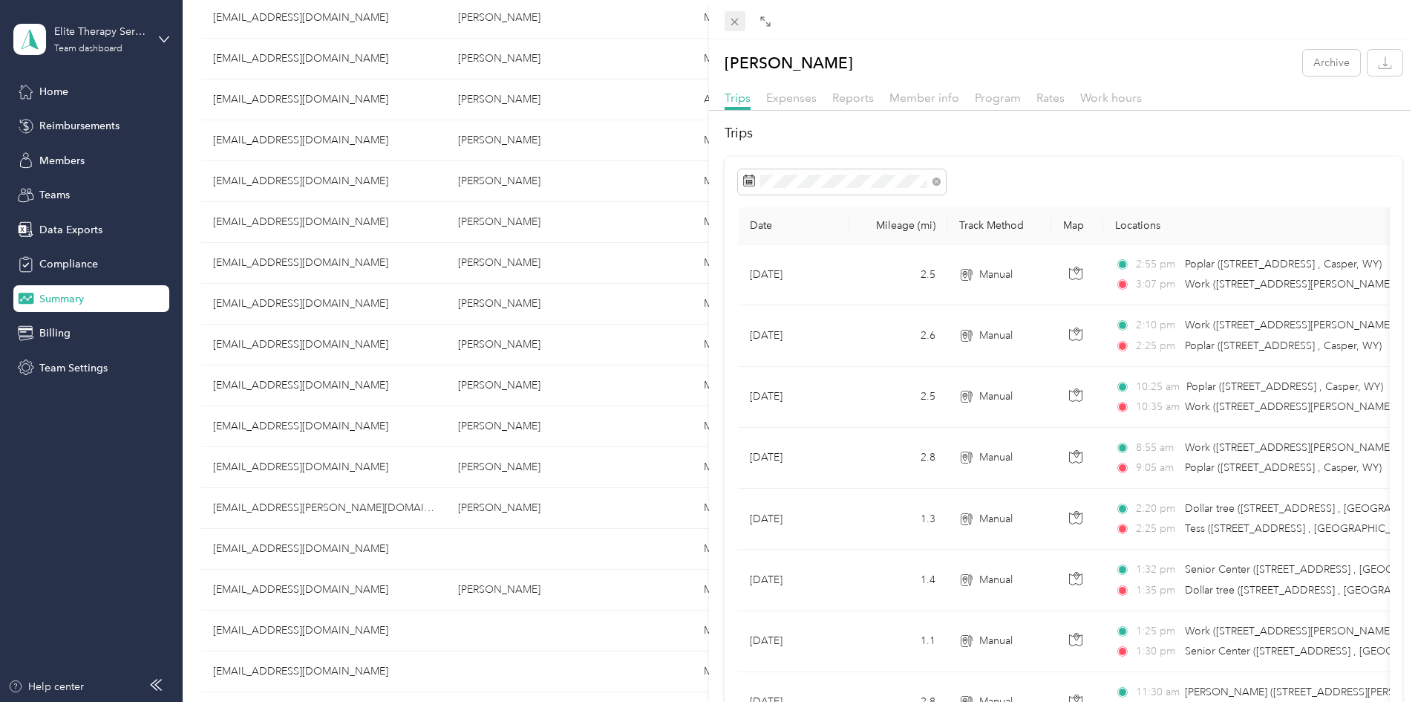
click at [736, 21] on icon at bounding box center [734, 22] width 7 height 7
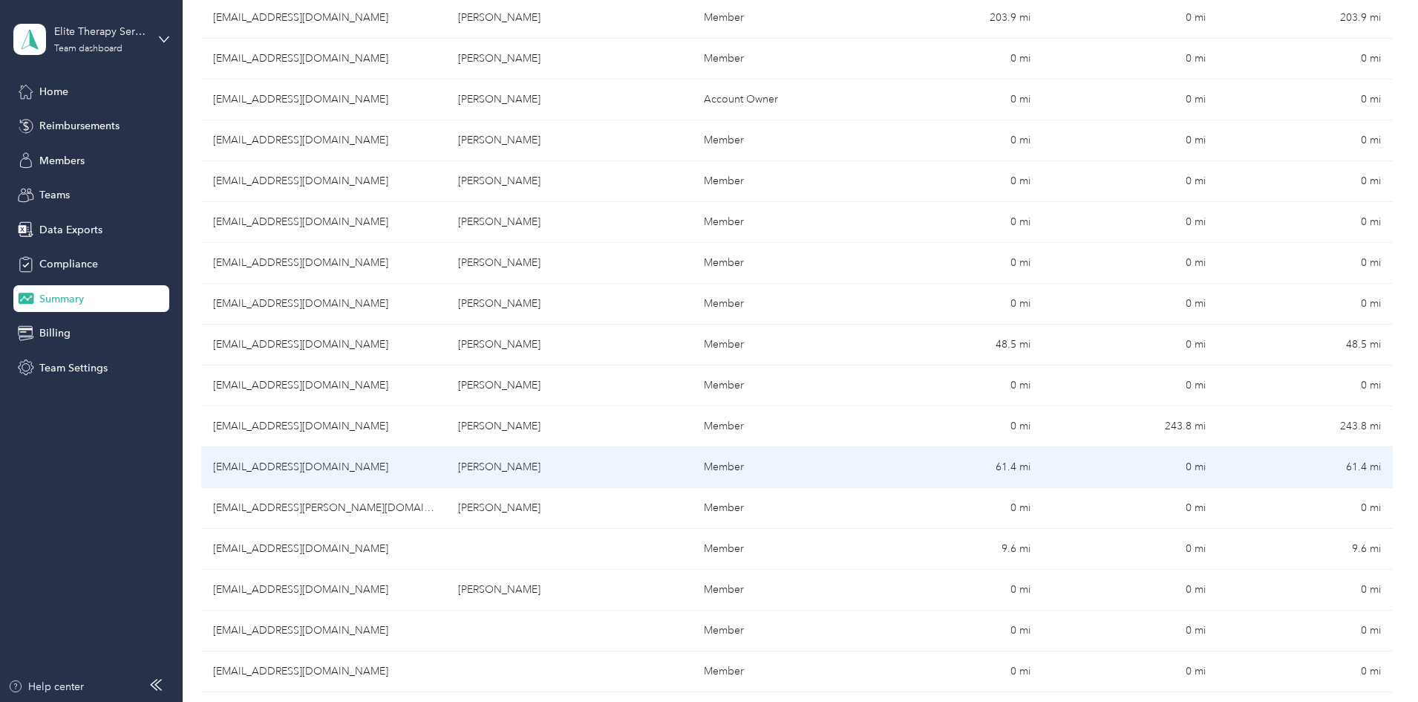
click at [400, 466] on td "[EMAIL_ADDRESS][DOMAIN_NAME]" at bounding box center [323, 467] width 245 height 41
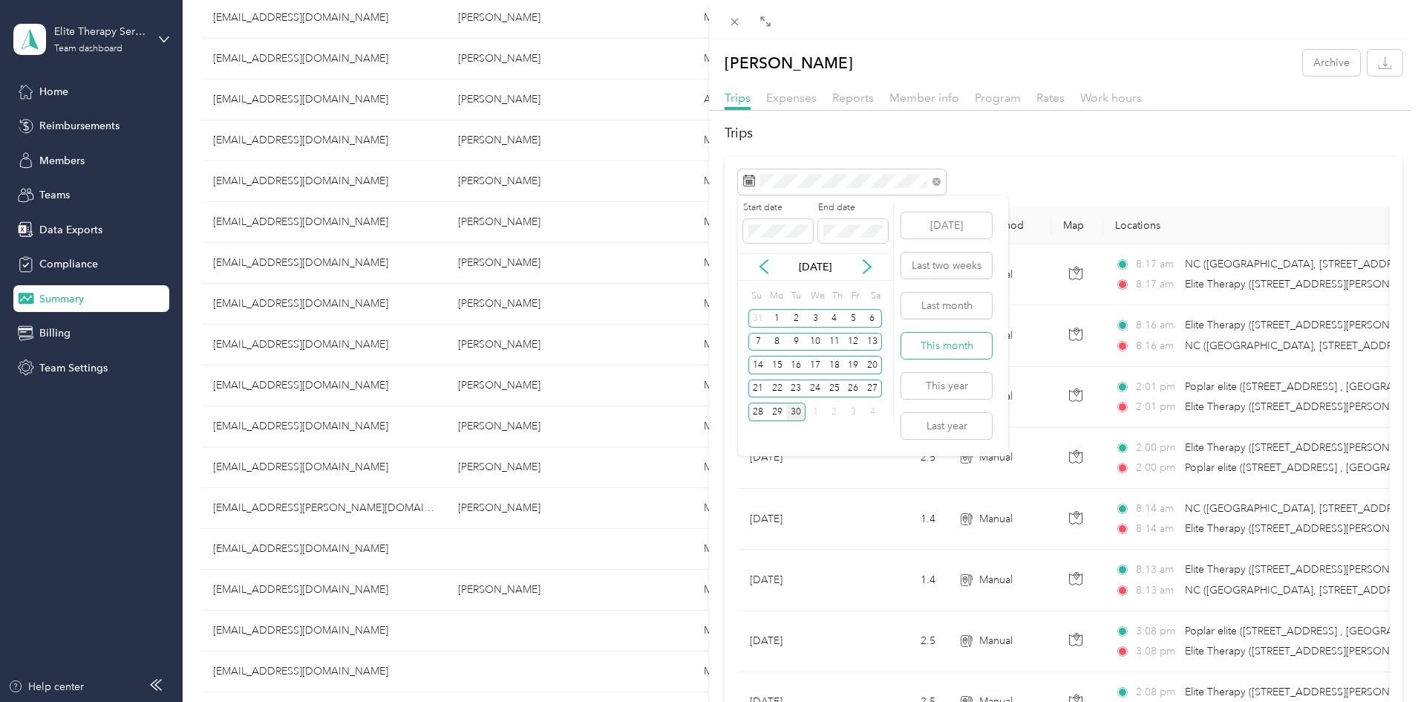
click at [936, 349] on button "This month" at bounding box center [946, 346] width 91 height 26
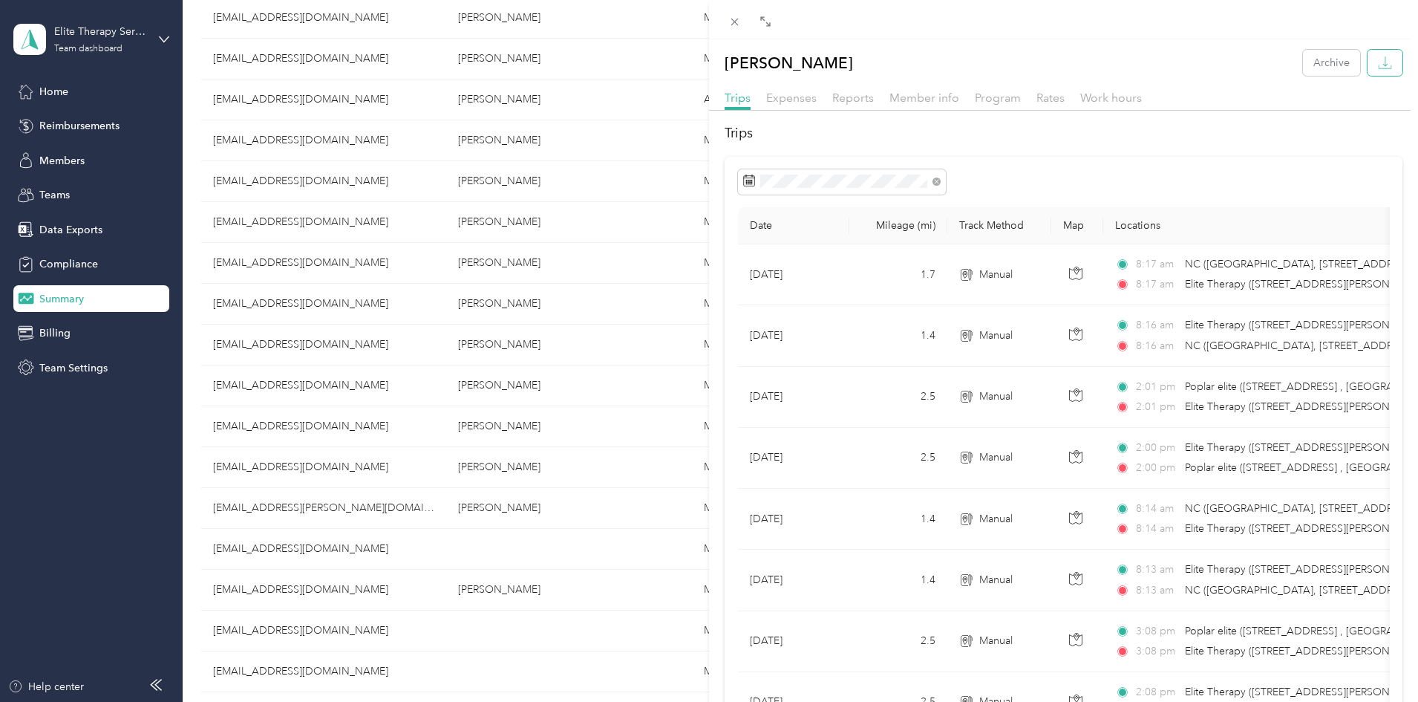
click at [1378, 60] on icon "button" at bounding box center [1385, 63] width 14 height 14
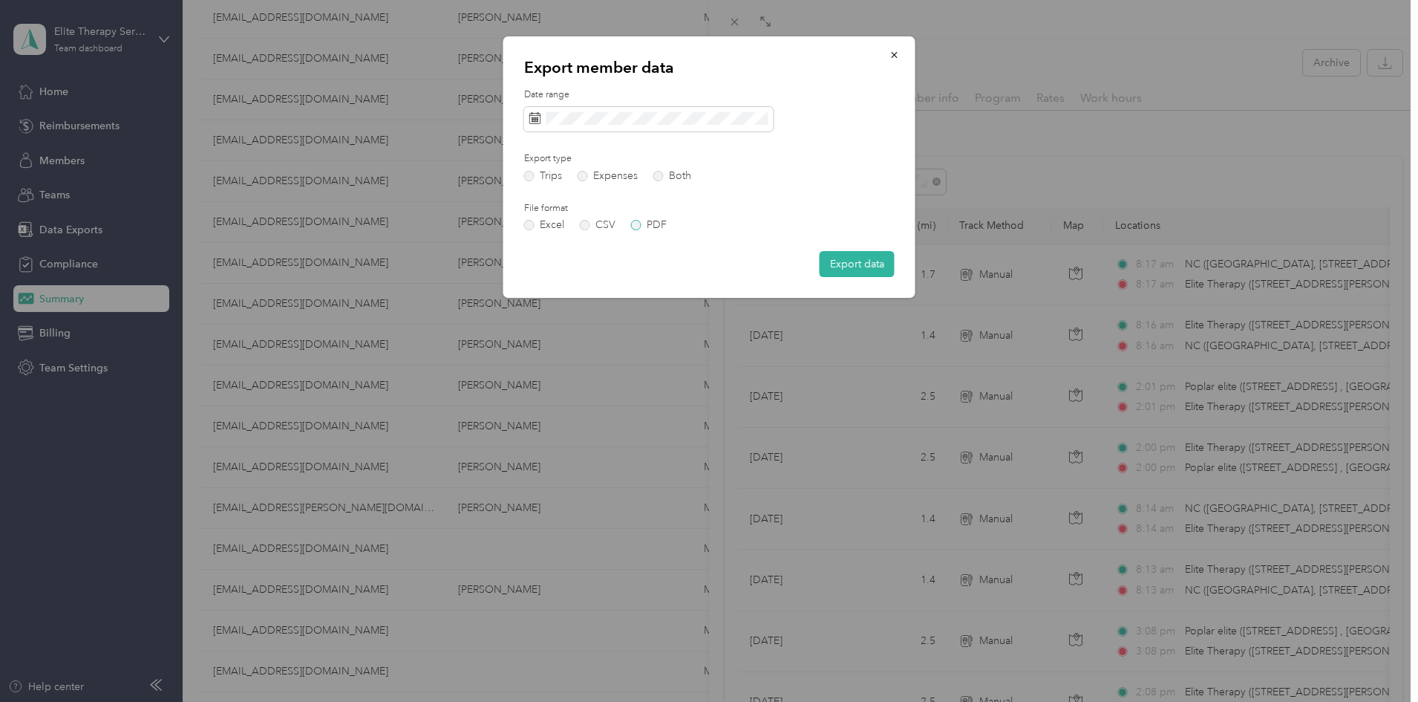
click at [635, 223] on label "PDF" at bounding box center [649, 225] width 36 height 10
click at [856, 267] on button "Export data" at bounding box center [857, 264] width 75 height 26
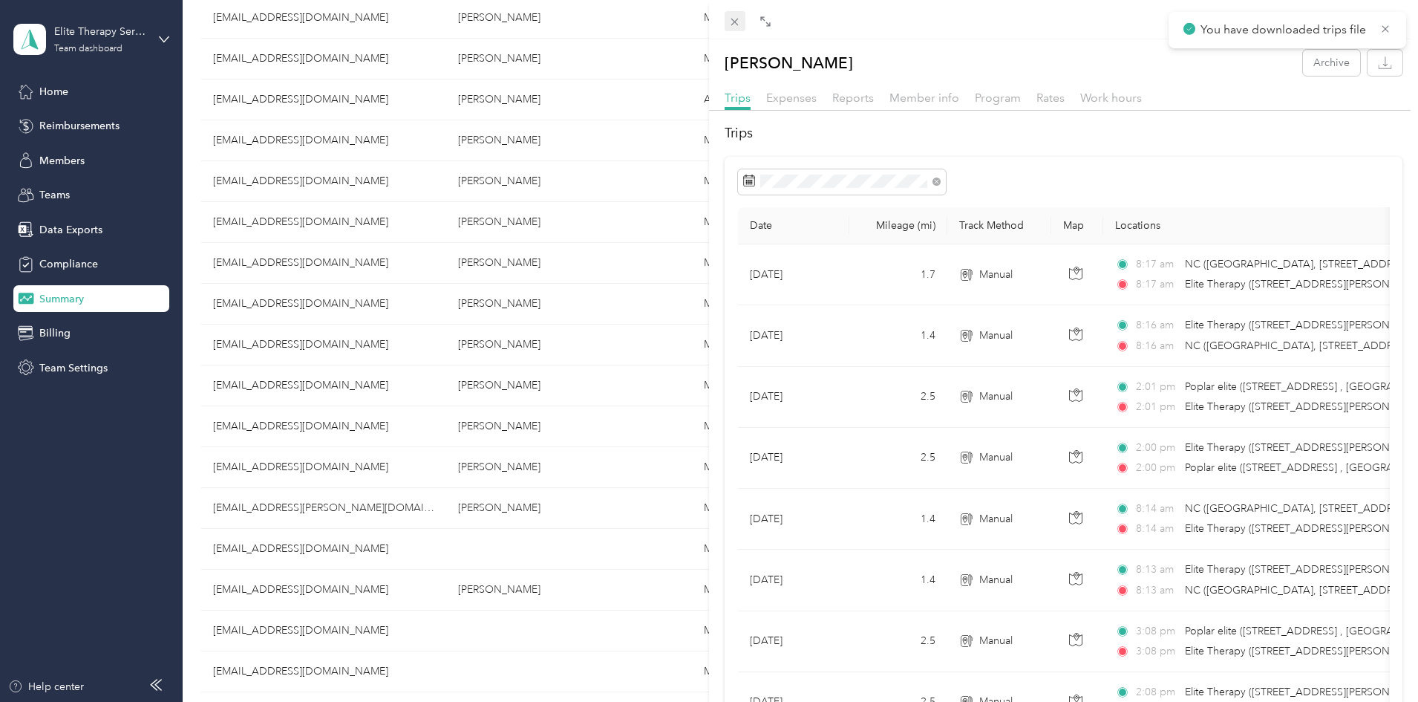
click at [731, 24] on icon at bounding box center [734, 22] width 13 height 13
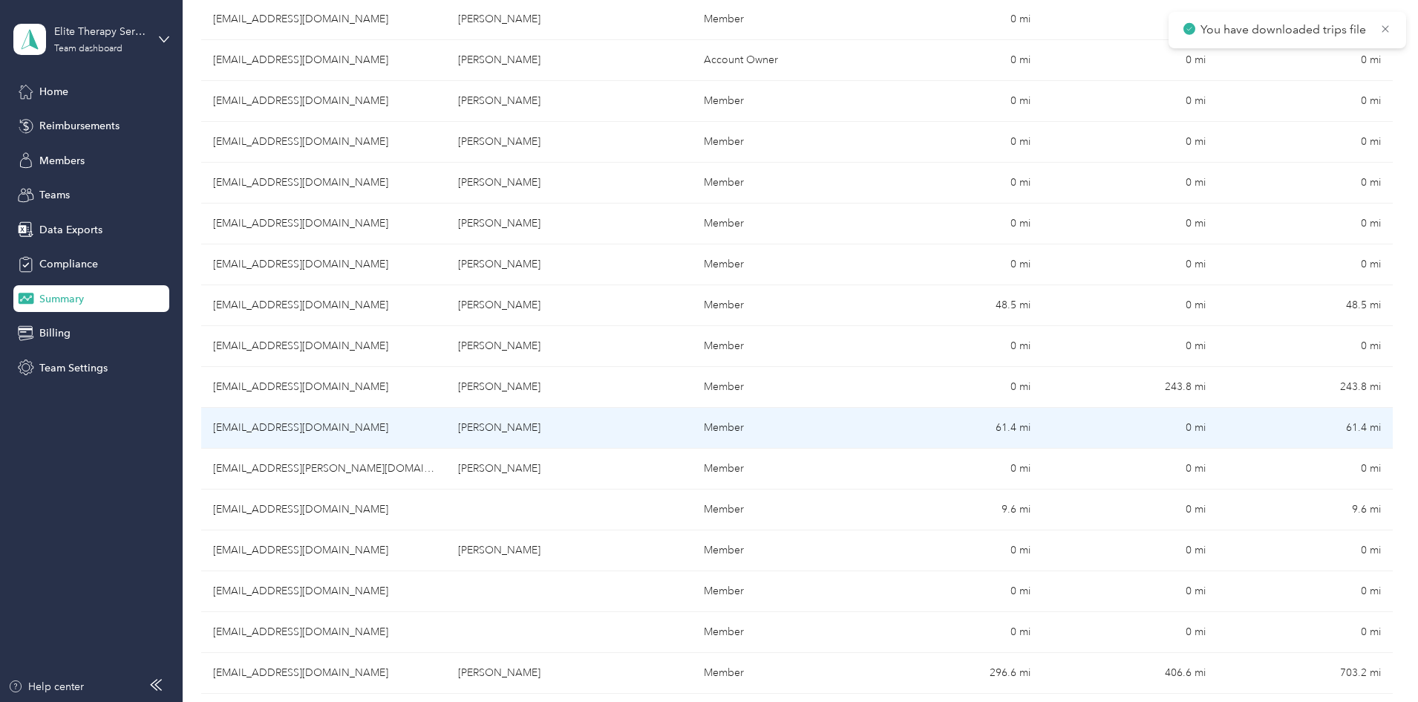
scroll to position [668, 0]
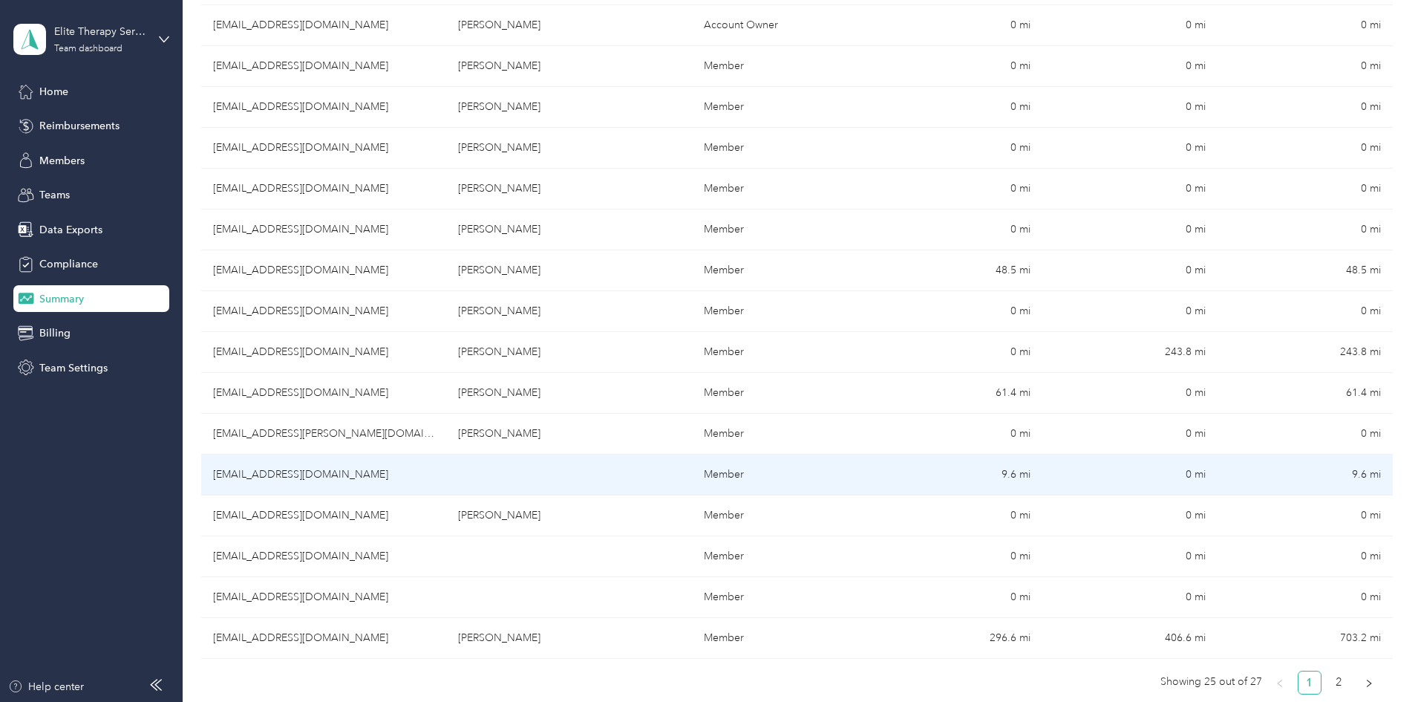
click at [400, 472] on td "[EMAIL_ADDRESS][DOMAIN_NAME]" at bounding box center [323, 474] width 245 height 41
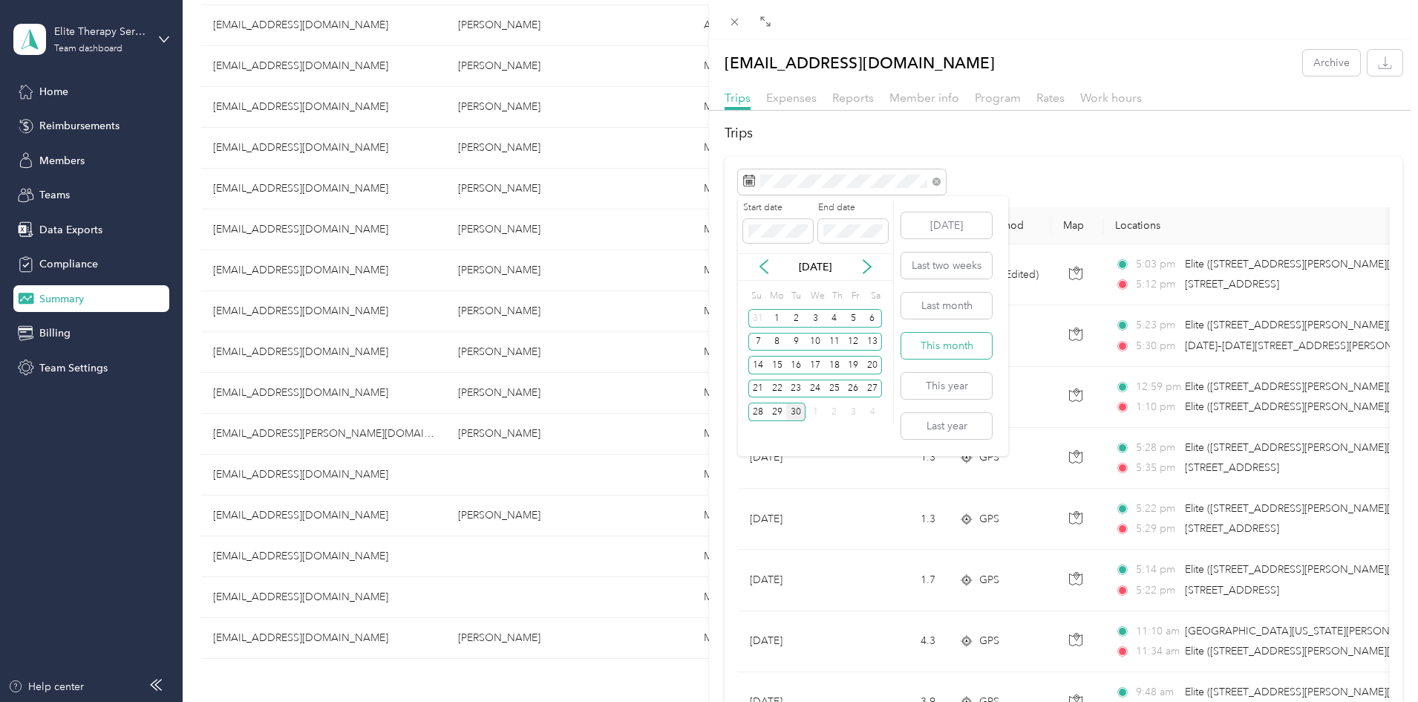
click at [923, 349] on button "This month" at bounding box center [946, 346] width 91 height 26
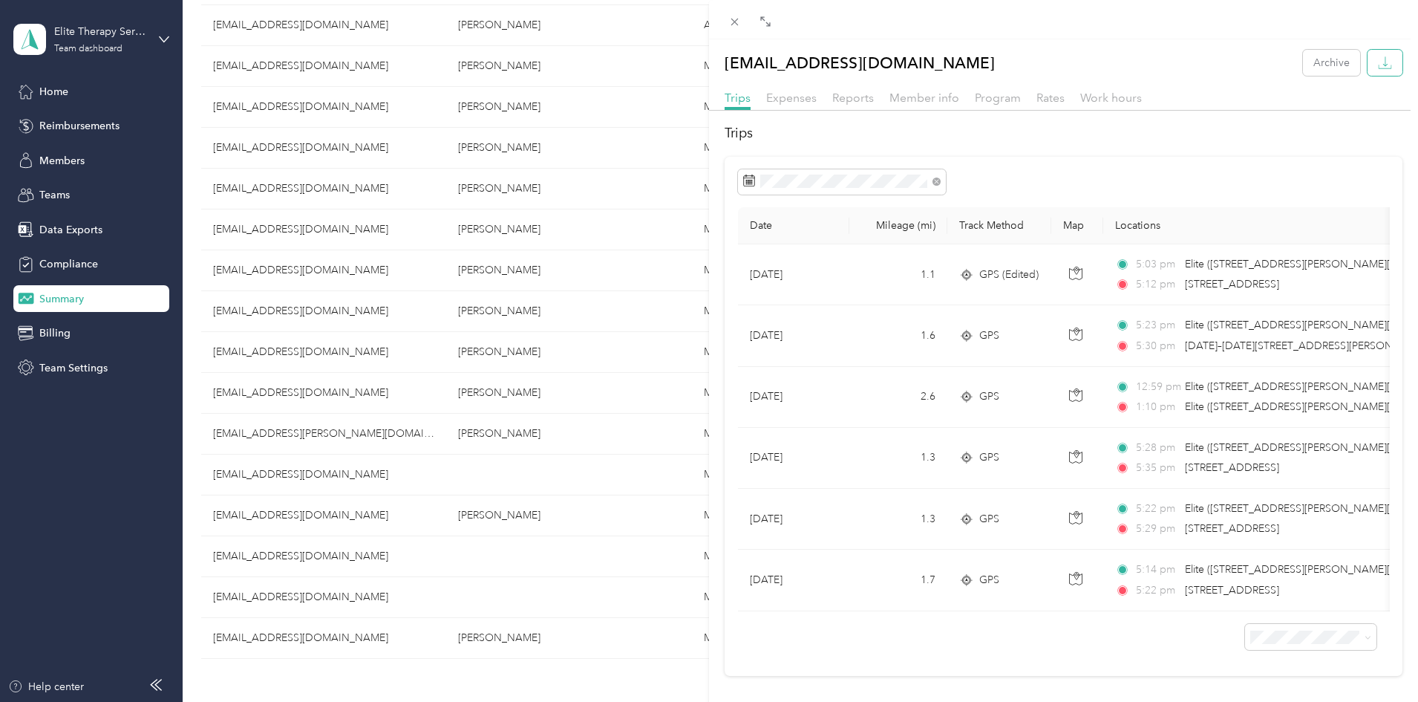
click at [1378, 62] on icon "button" at bounding box center [1385, 63] width 14 height 14
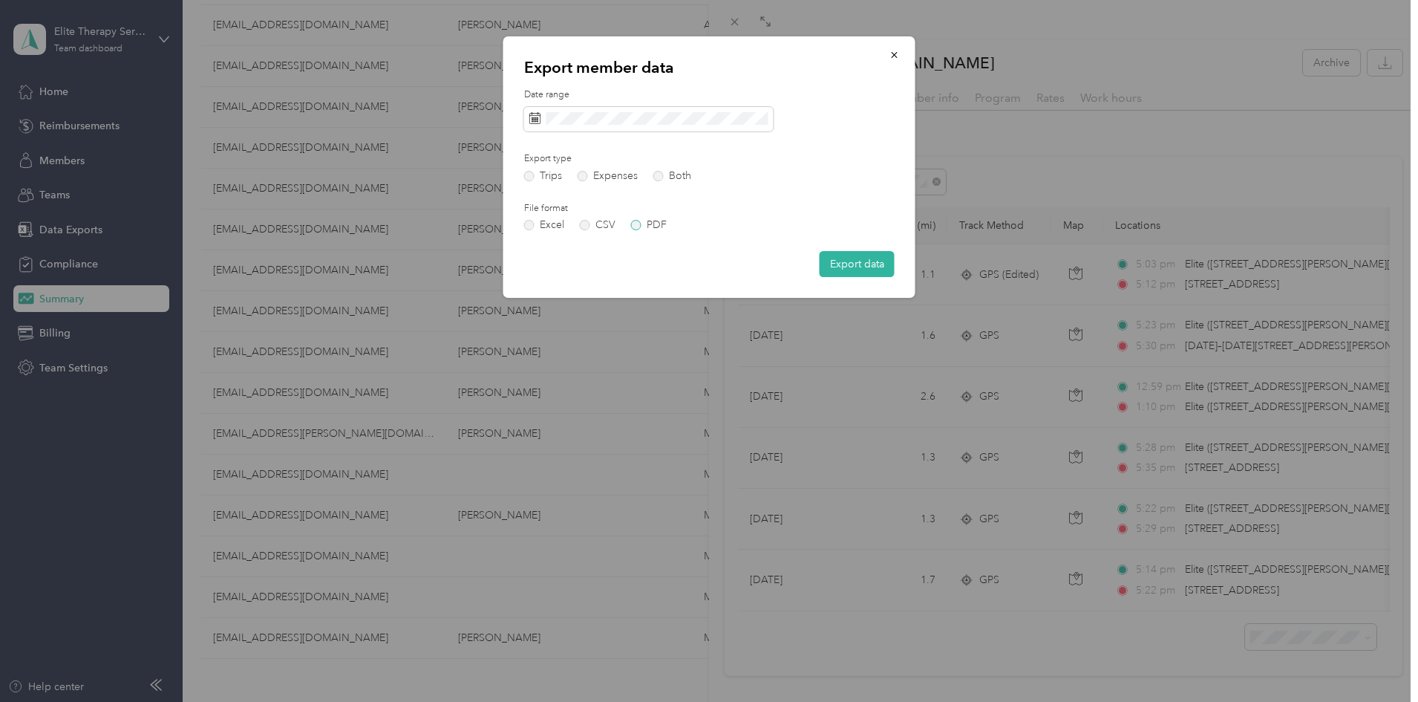
click at [634, 225] on label "PDF" at bounding box center [649, 225] width 36 height 10
click at [853, 267] on button "Export data" at bounding box center [857, 264] width 75 height 26
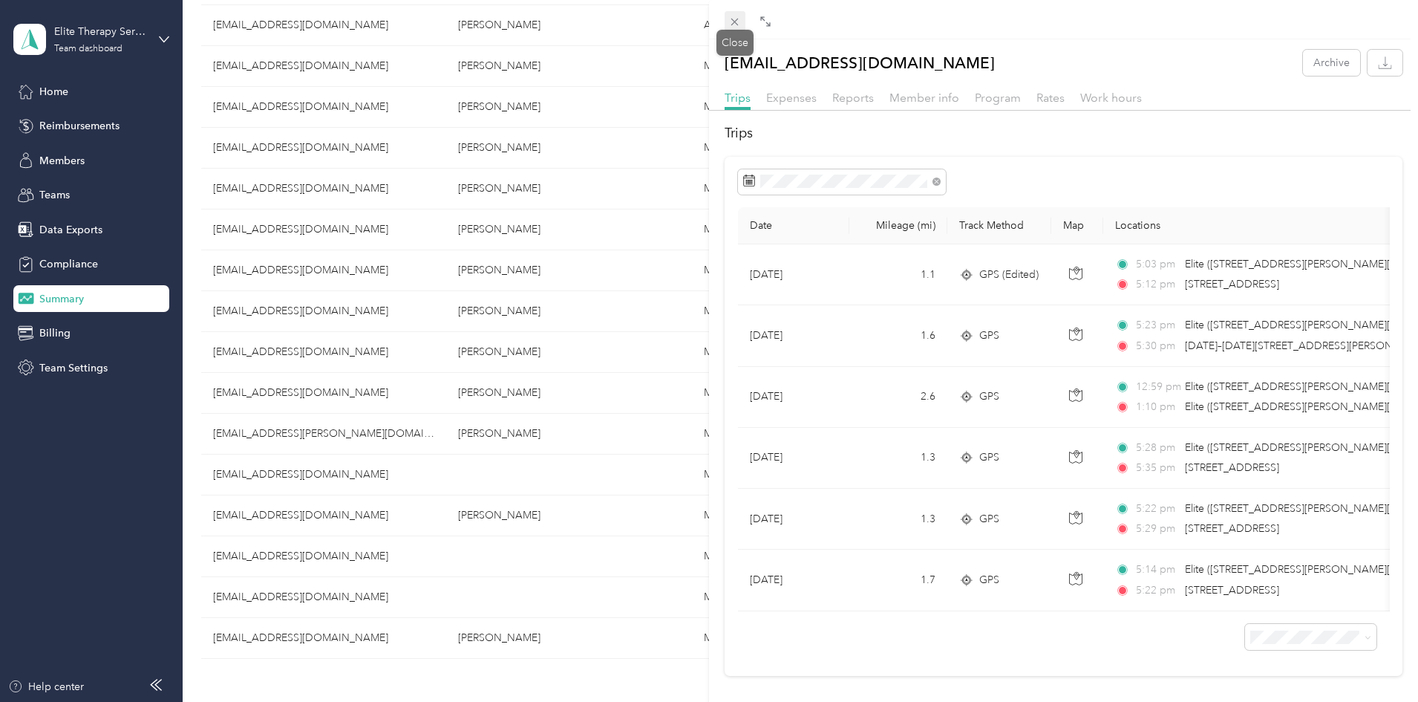
click at [737, 22] on icon at bounding box center [734, 22] width 13 height 13
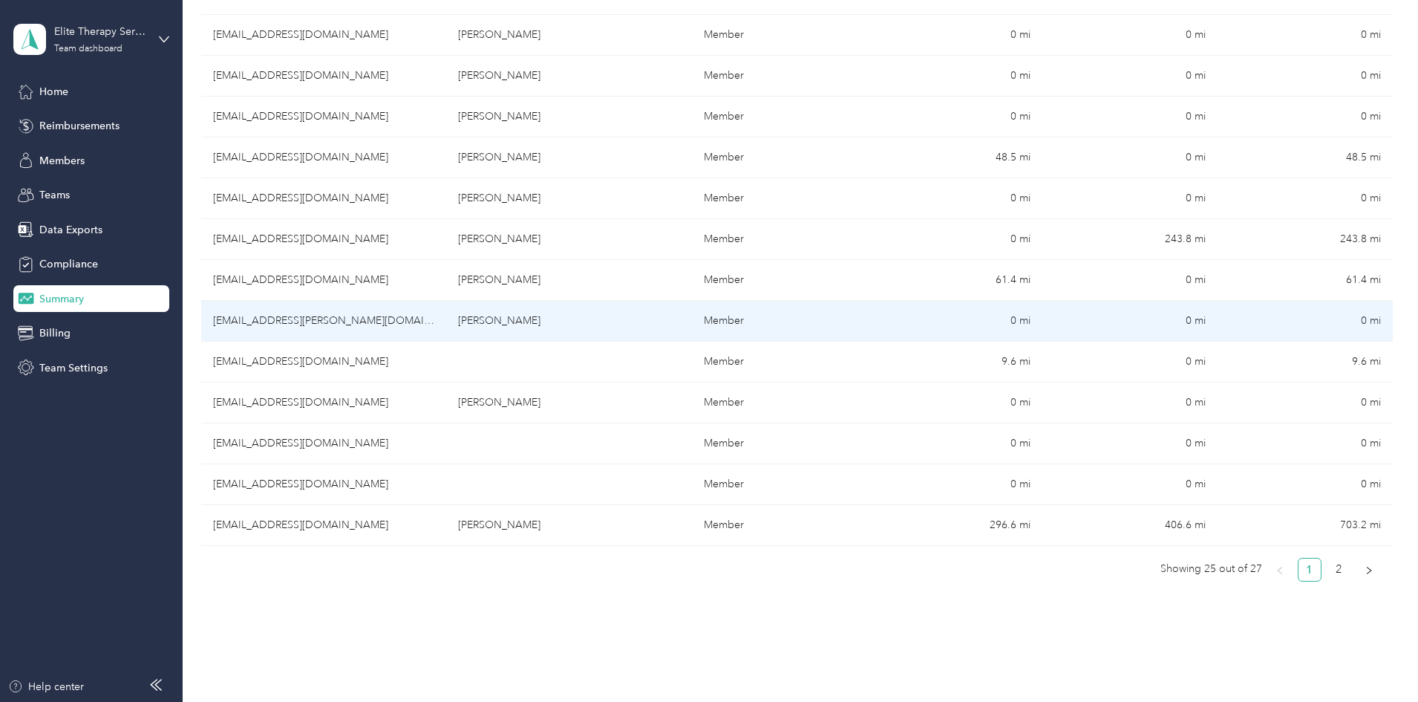
scroll to position [817, 0]
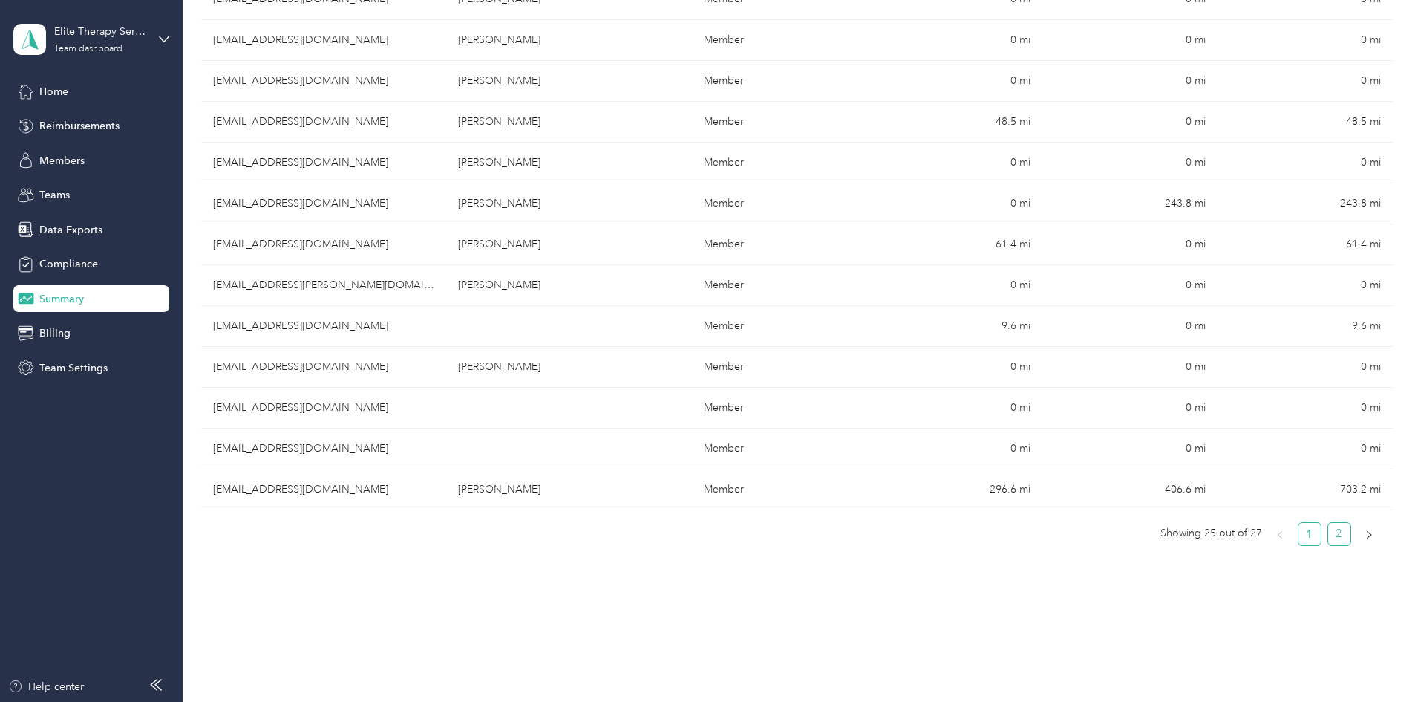
click at [1328, 536] on link "2" at bounding box center [1339, 534] width 22 height 22
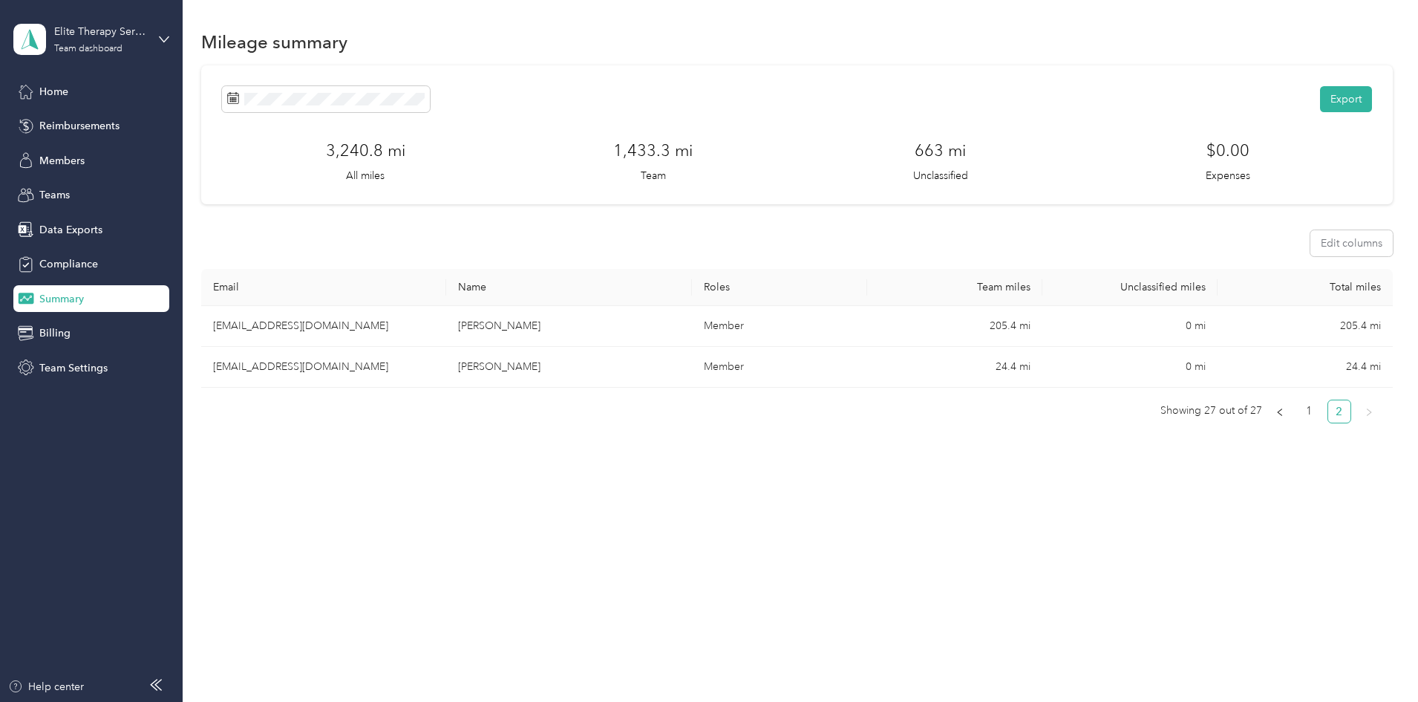
scroll to position [0, 0]
click at [1276, 413] on icon "left" at bounding box center [1280, 412] width 9 height 9
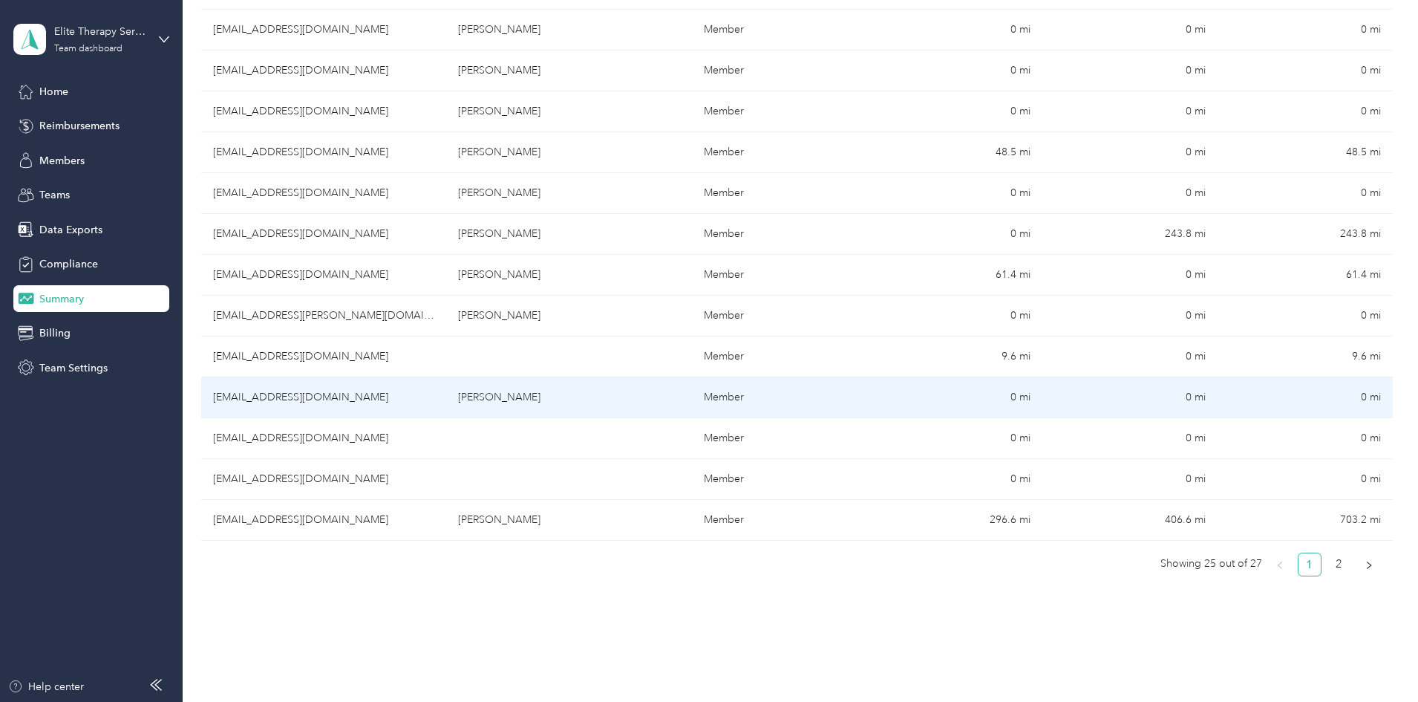
scroll to position [817, 0]
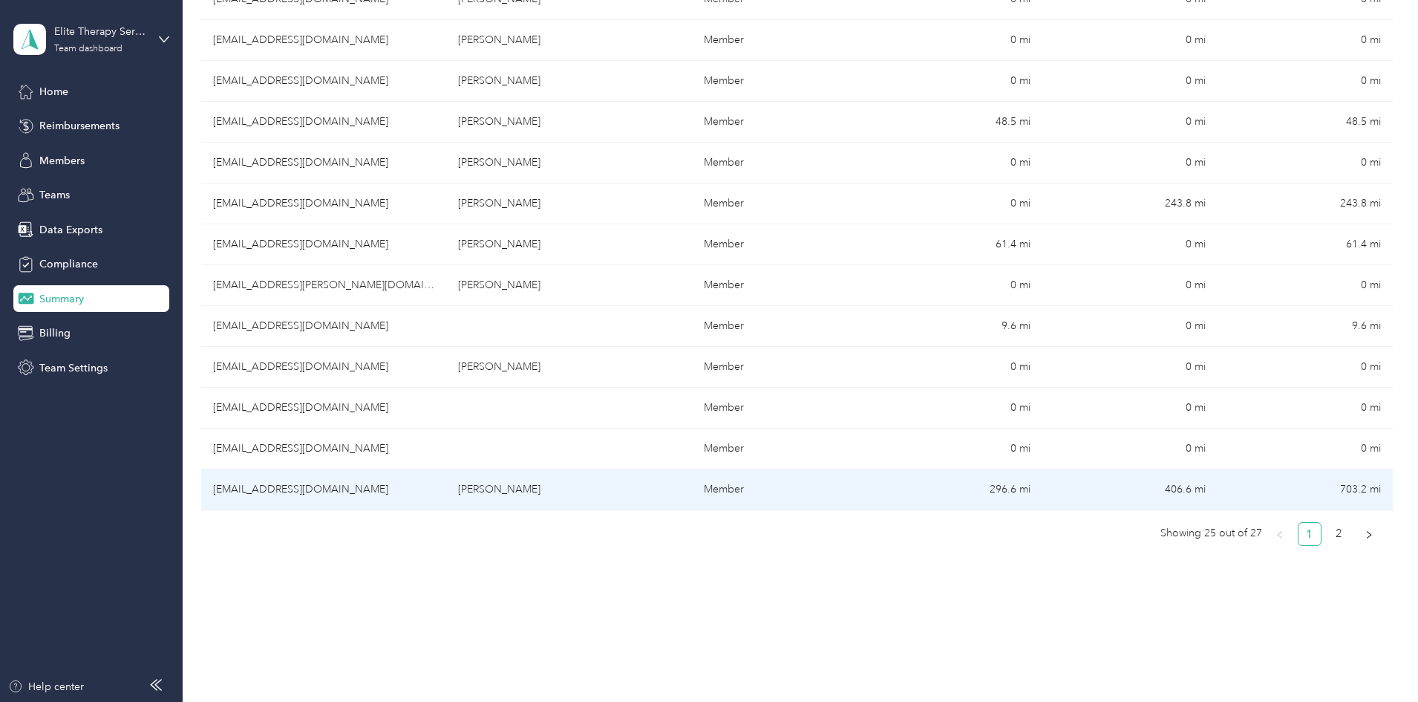
click at [386, 492] on td "[EMAIL_ADDRESS][DOMAIN_NAME]" at bounding box center [323, 489] width 245 height 41
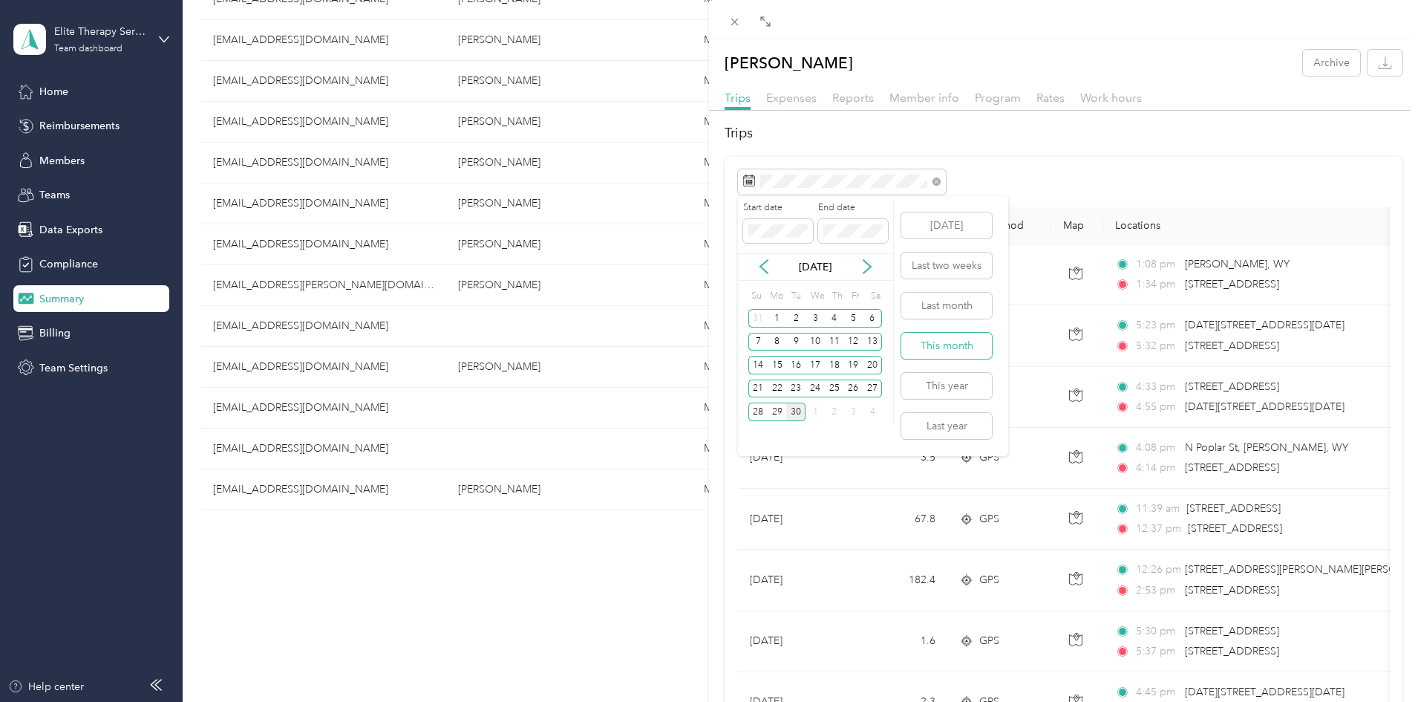
click at [976, 342] on button "This month" at bounding box center [946, 346] width 91 height 26
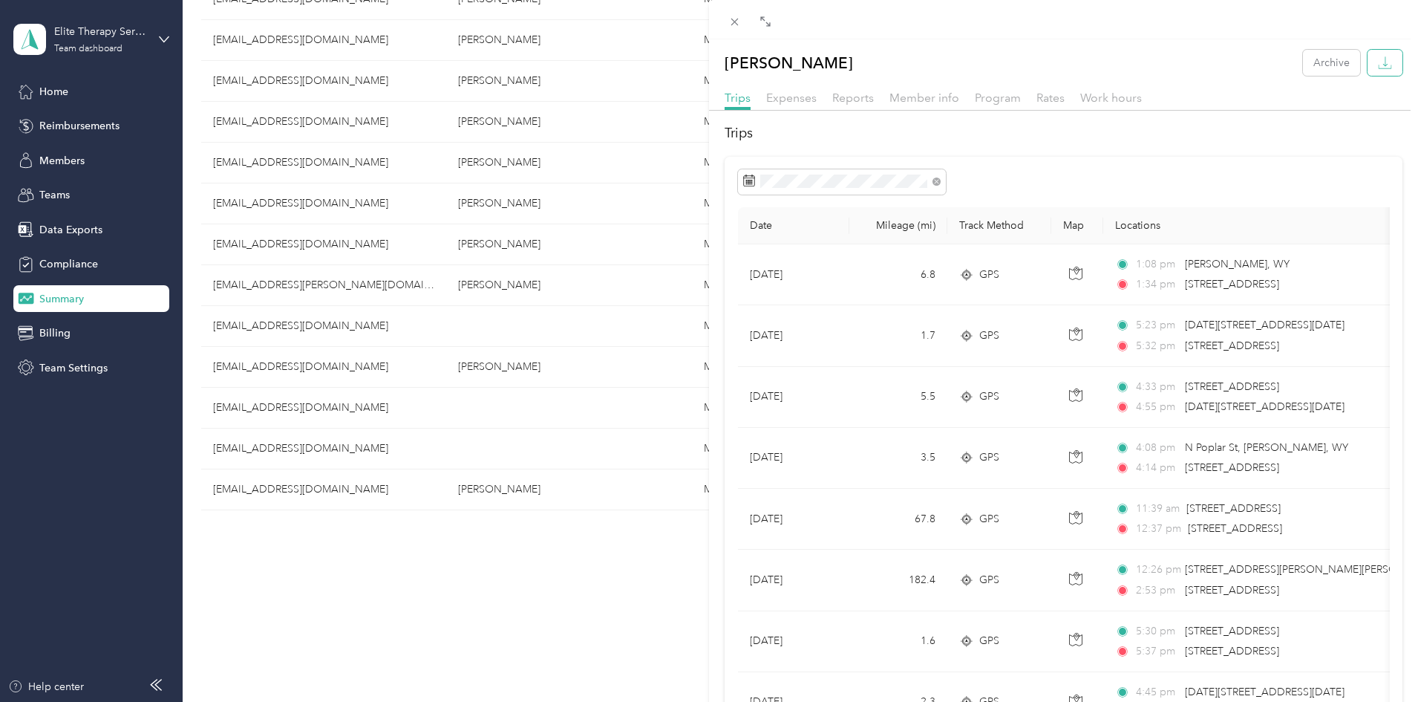
click at [1378, 60] on icon "button" at bounding box center [1385, 63] width 14 height 14
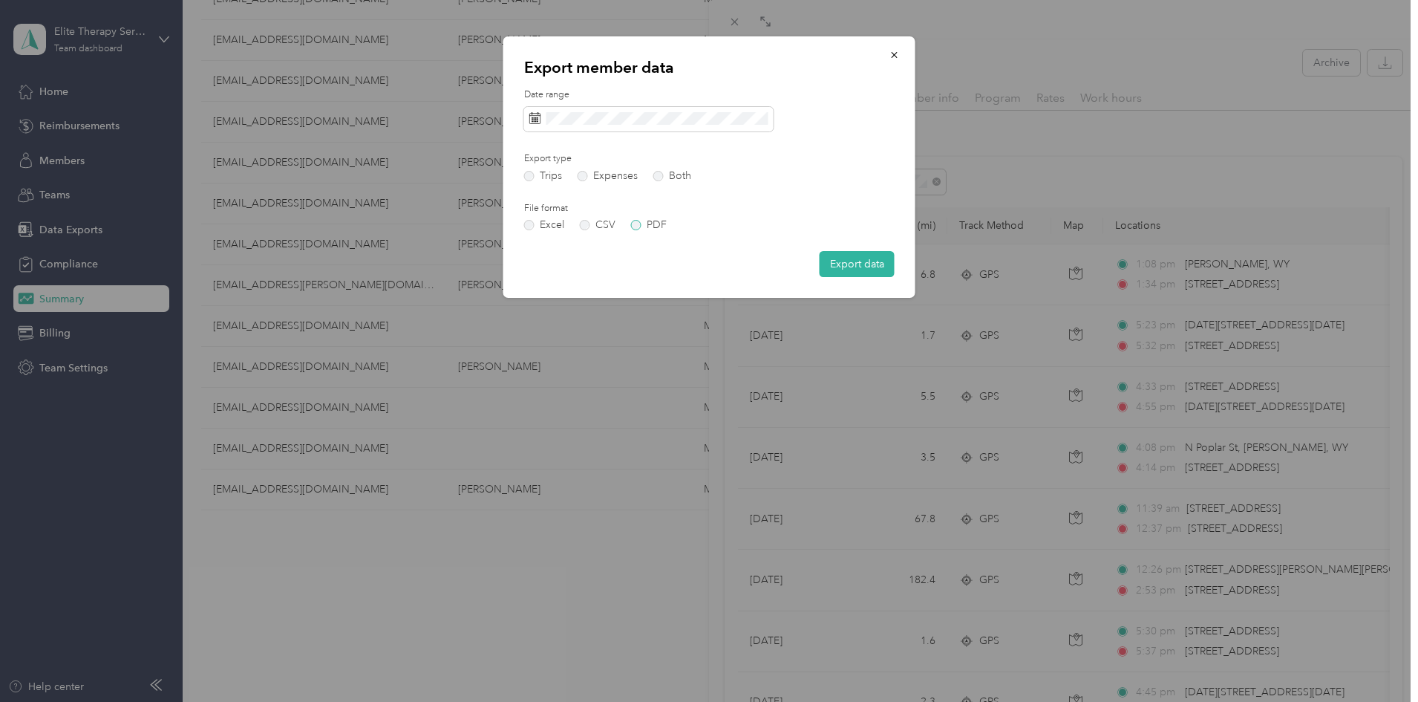
click at [637, 227] on label "PDF" at bounding box center [649, 225] width 36 height 10
click at [862, 268] on button "Export data" at bounding box center [857, 264] width 75 height 26
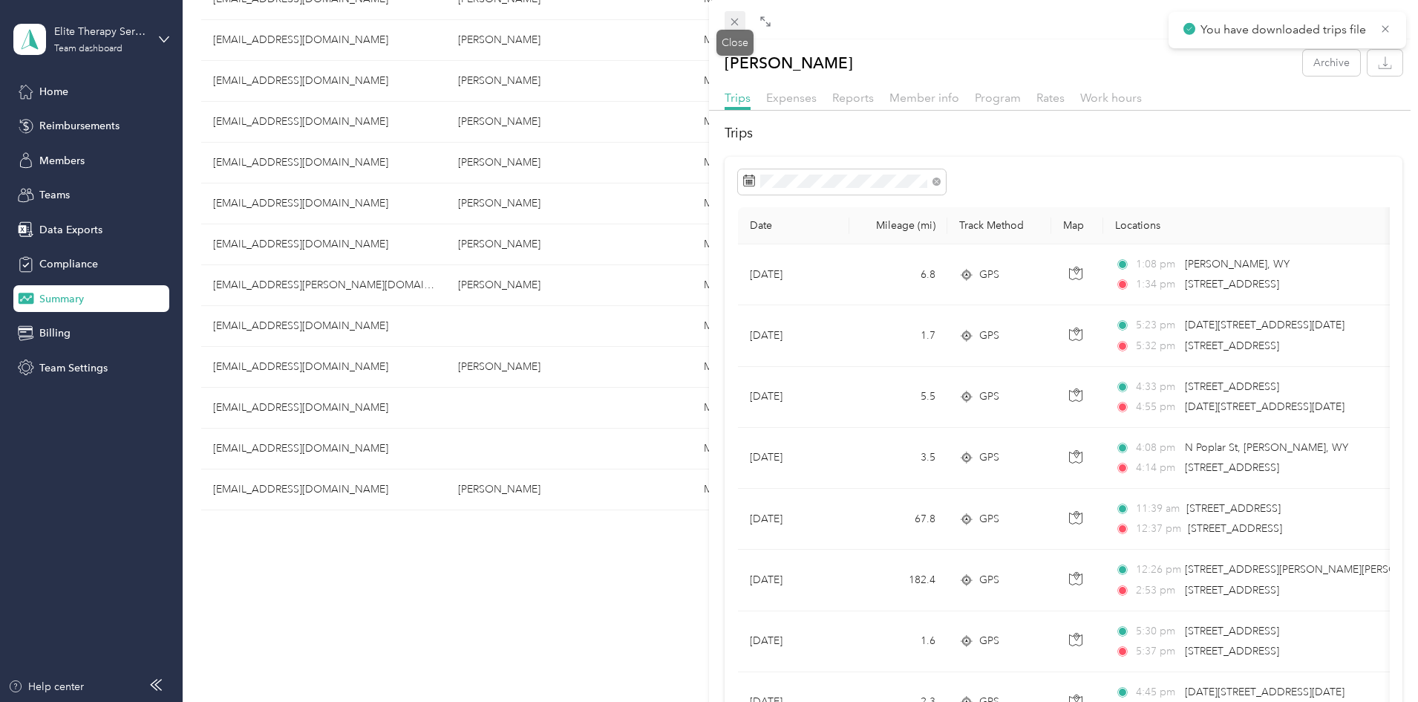
click at [737, 22] on icon at bounding box center [734, 22] width 13 height 13
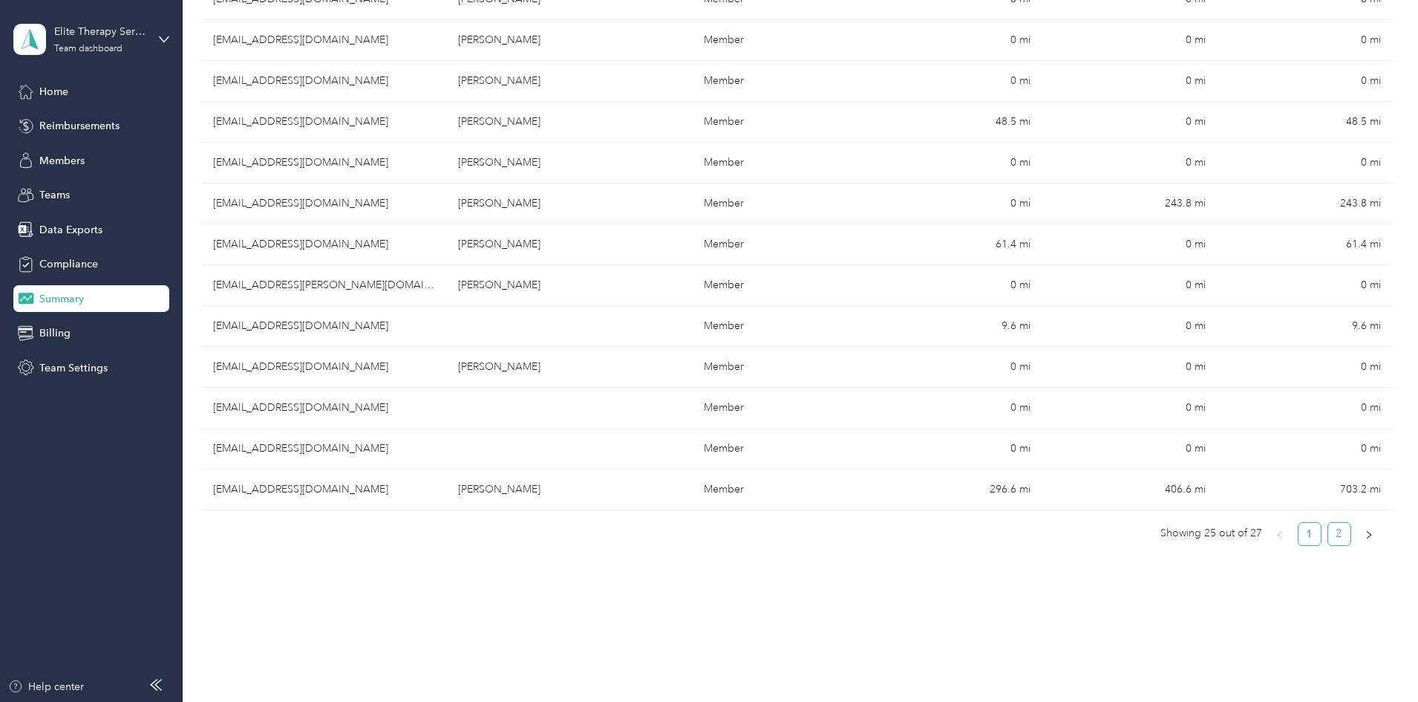
click at [1328, 539] on link "2" at bounding box center [1339, 534] width 22 height 22
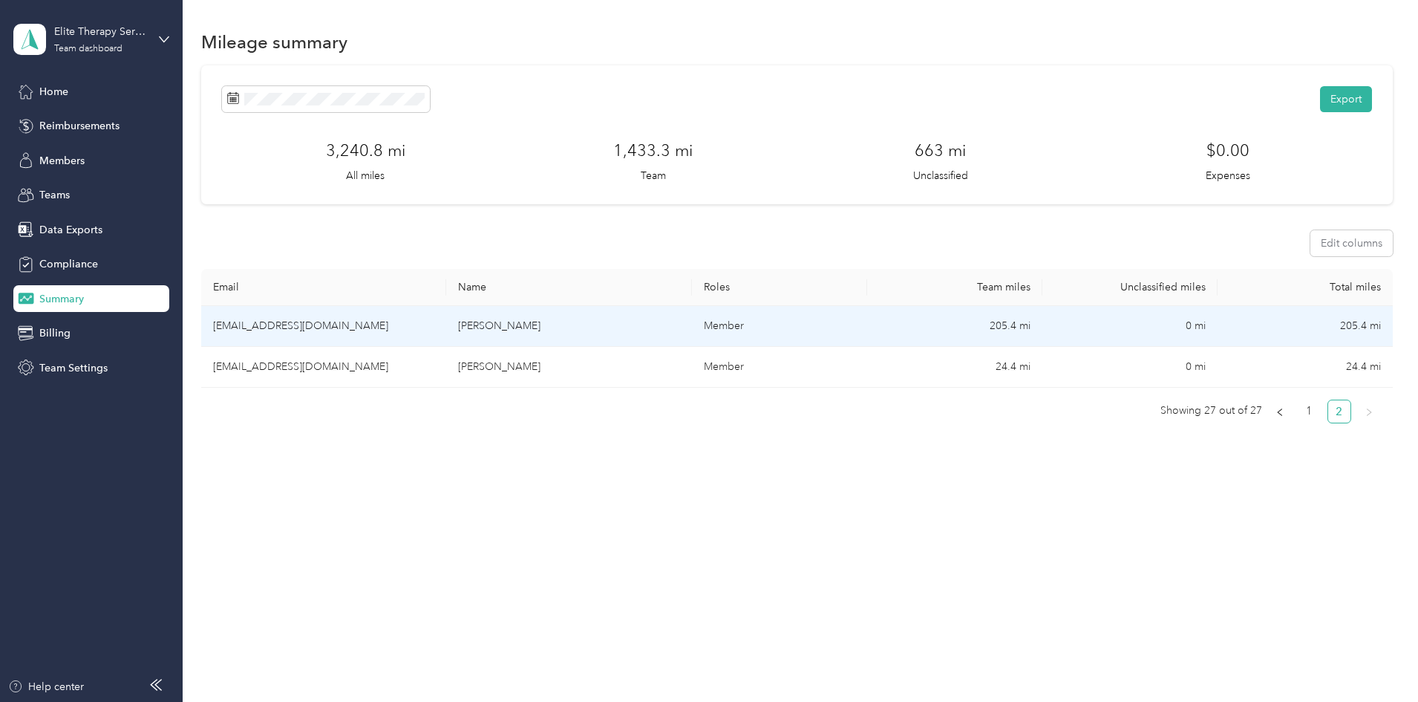
click at [411, 320] on td "[EMAIL_ADDRESS][DOMAIN_NAME]" at bounding box center [323, 326] width 245 height 41
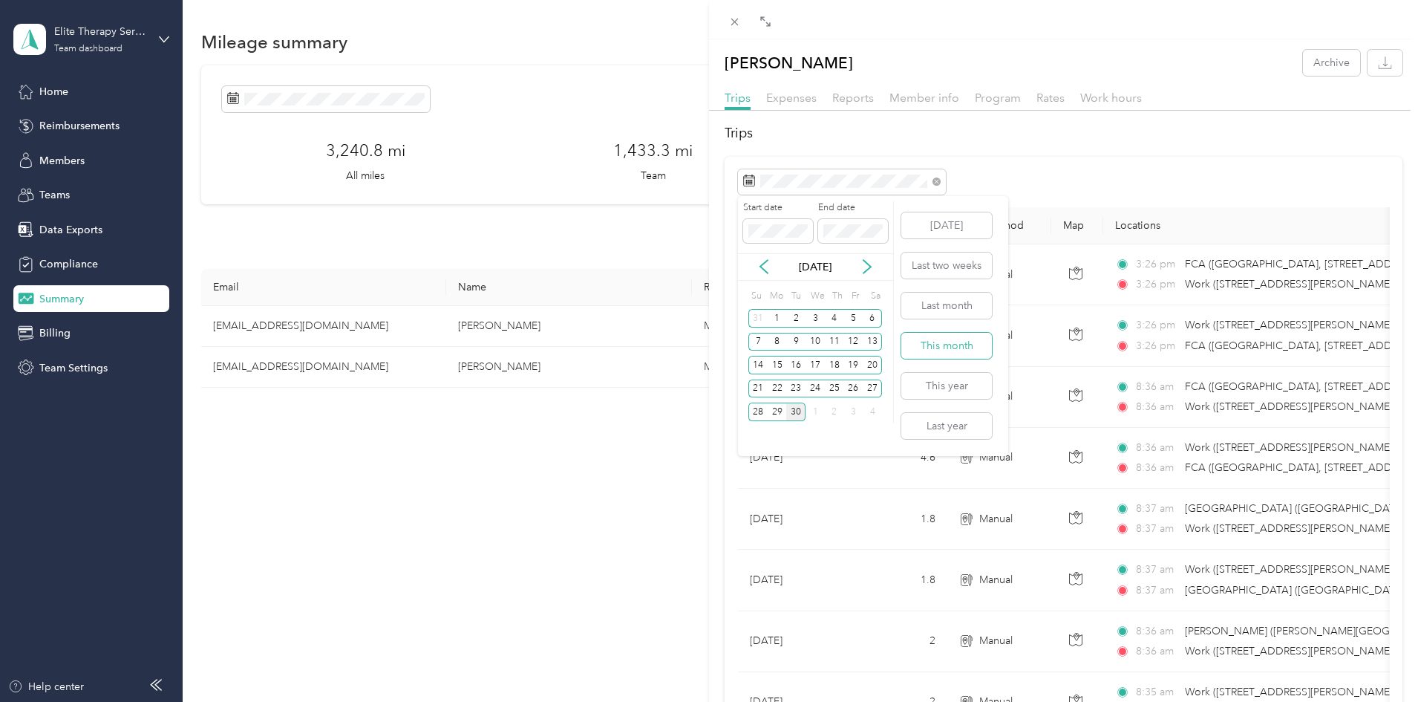
click at [942, 345] on button "This month" at bounding box center [946, 346] width 91 height 26
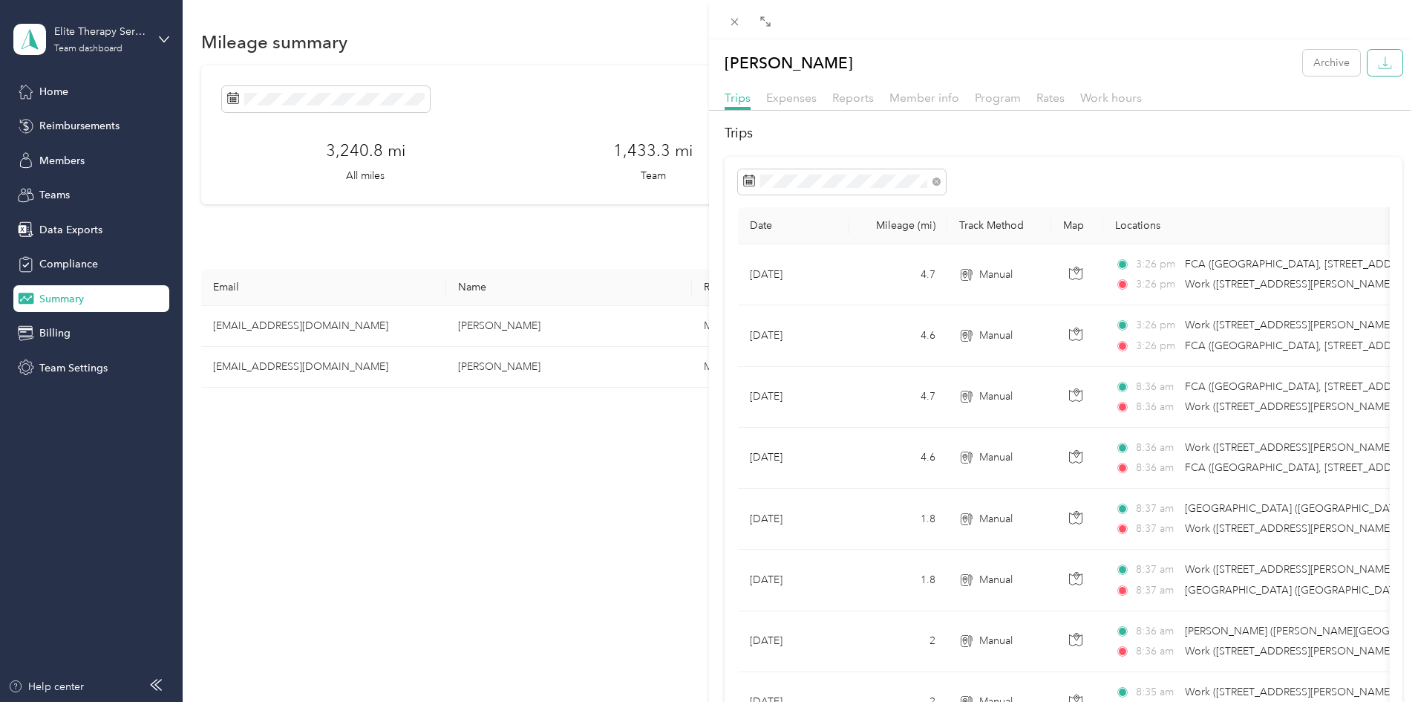
click at [1379, 68] on icon "button" at bounding box center [1385, 63] width 14 height 14
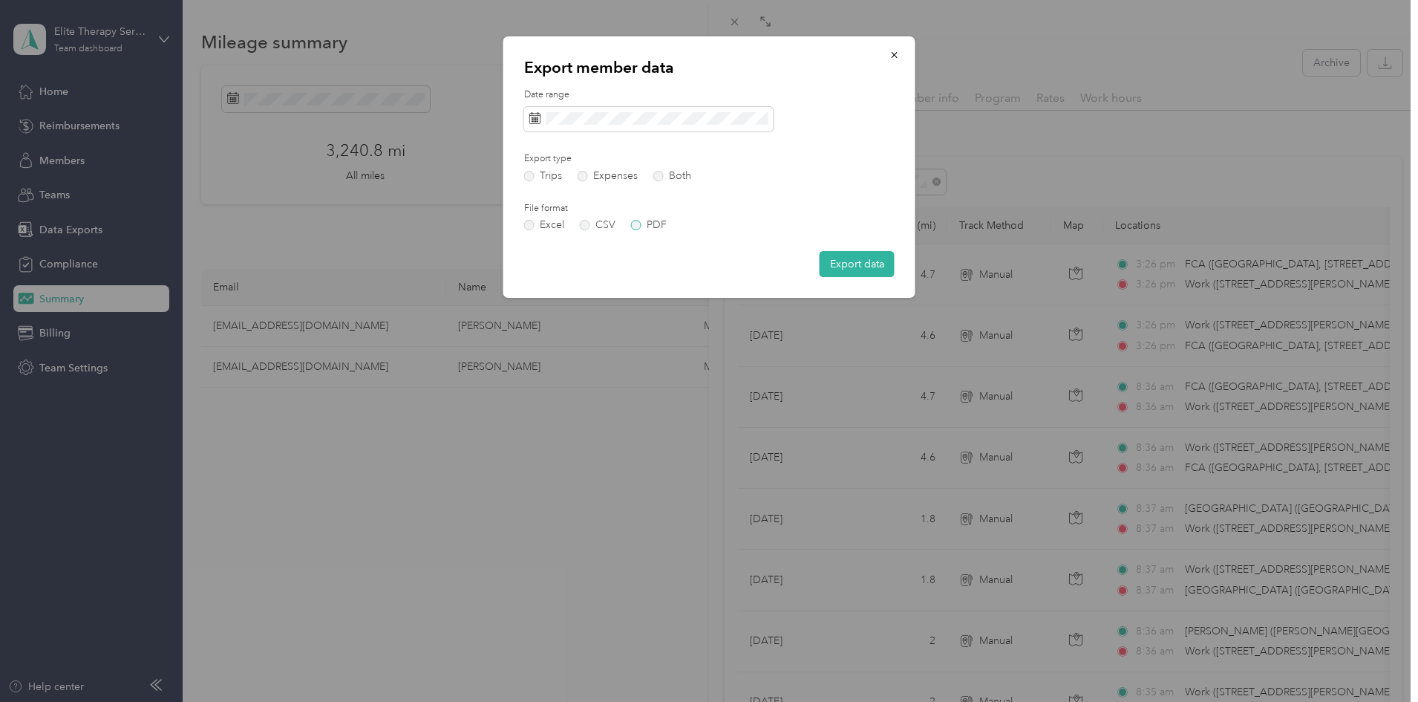
click at [633, 222] on label "PDF" at bounding box center [649, 225] width 36 height 10
click at [853, 264] on button "Export data" at bounding box center [857, 264] width 75 height 26
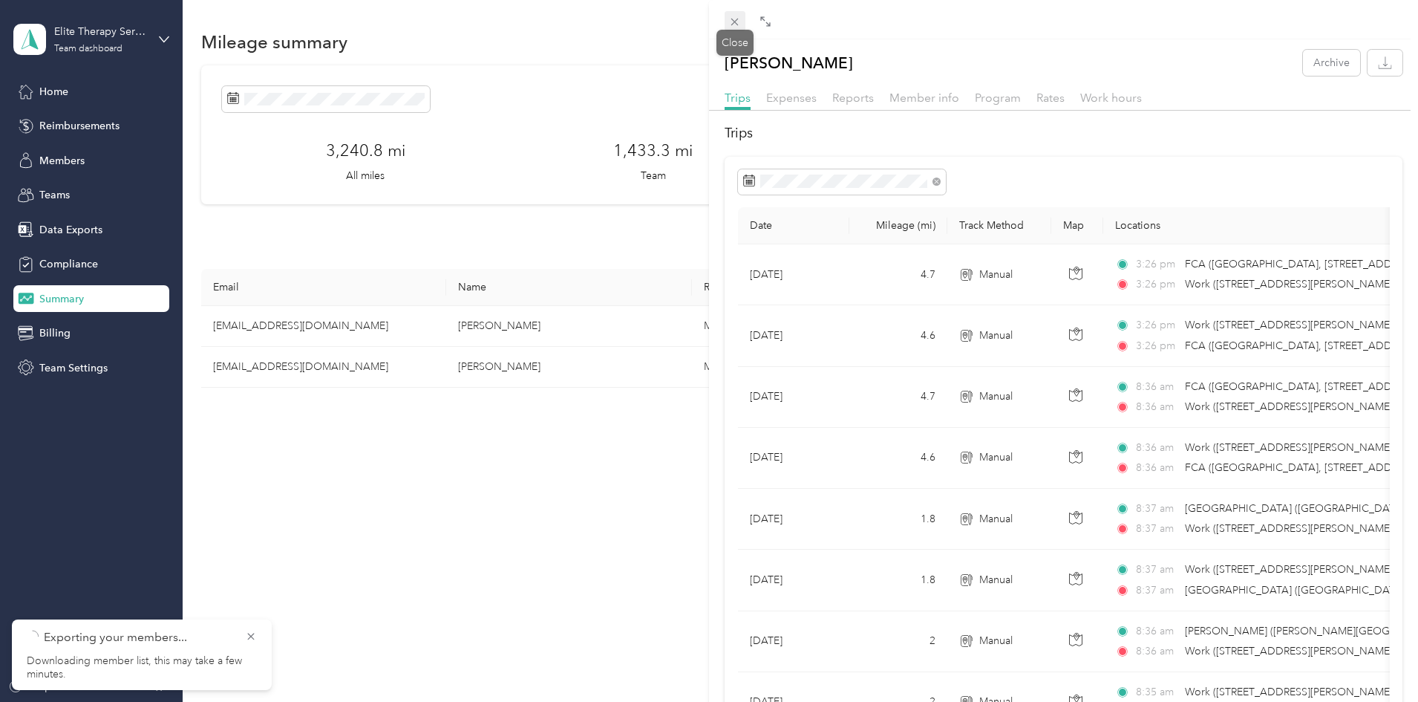
click at [735, 20] on icon at bounding box center [734, 22] width 13 height 13
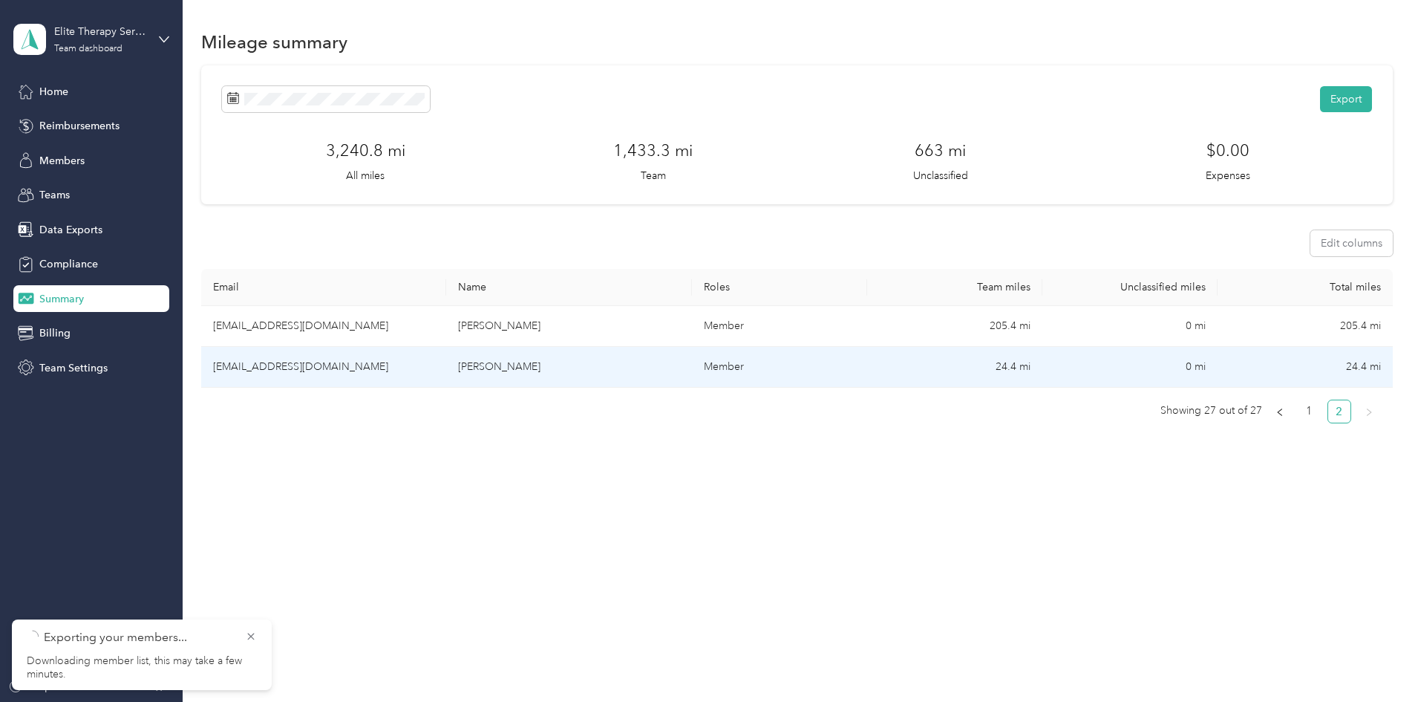
click at [409, 363] on td "[EMAIL_ADDRESS][DOMAIN_NAME]" at bounding box center [323, 367] width 245 height 41
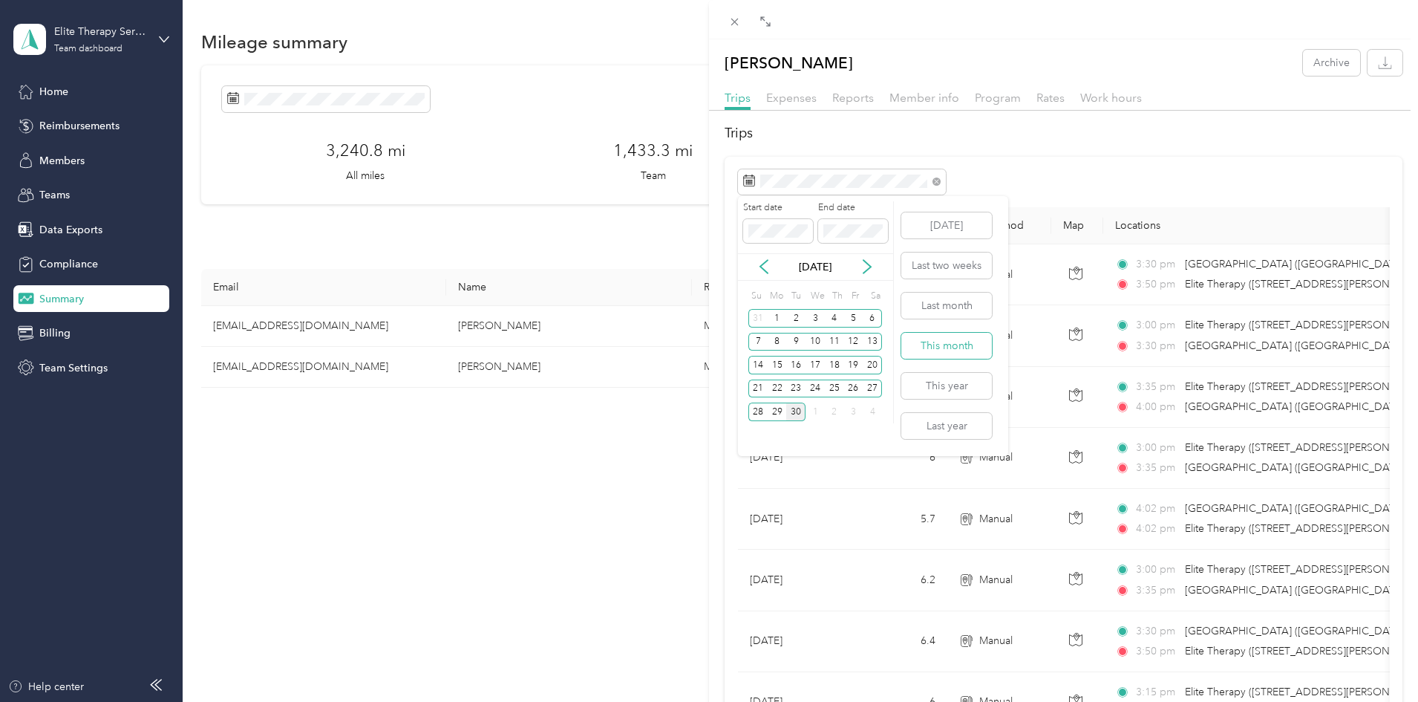
click at [967, 339] on button "This month" at bounding box center [946, 346] width 91 height 26
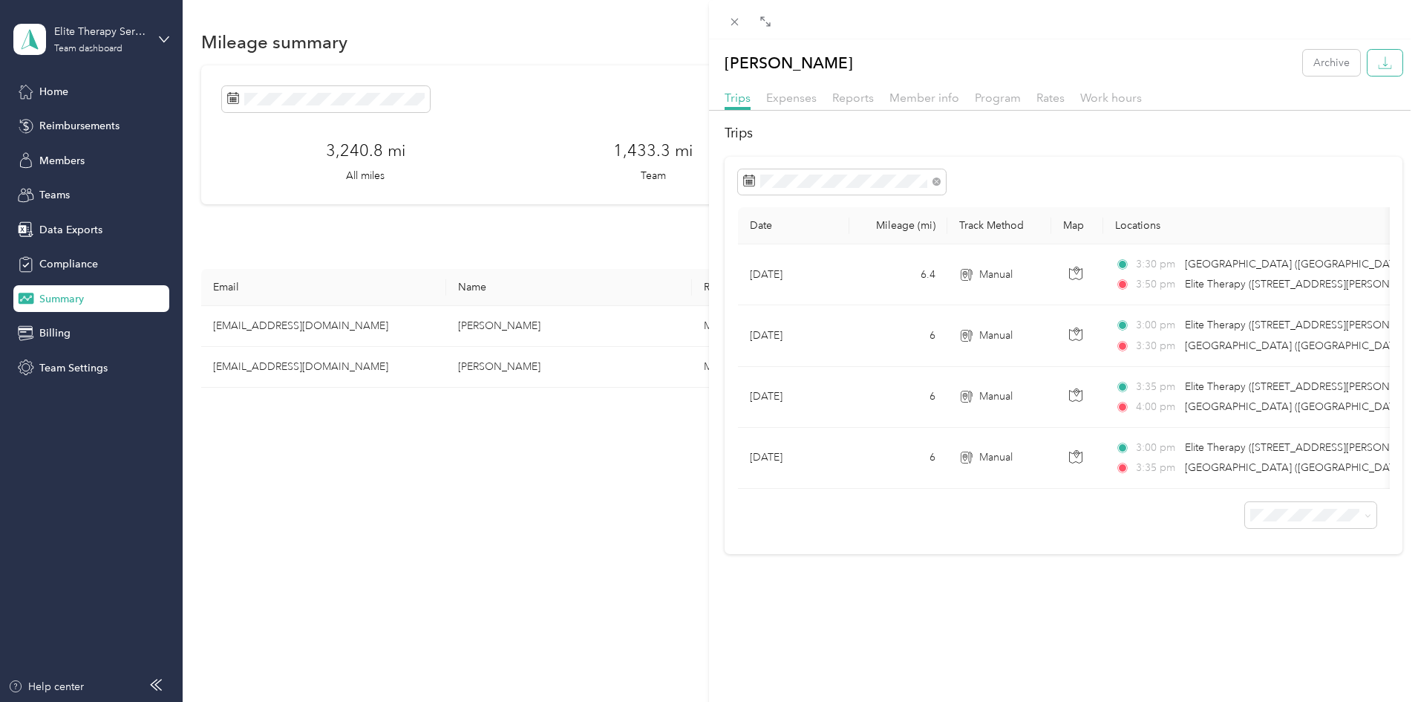
click at [1378, 61] on icon "button" at bounding box center [1385, 63] width 14 height 14
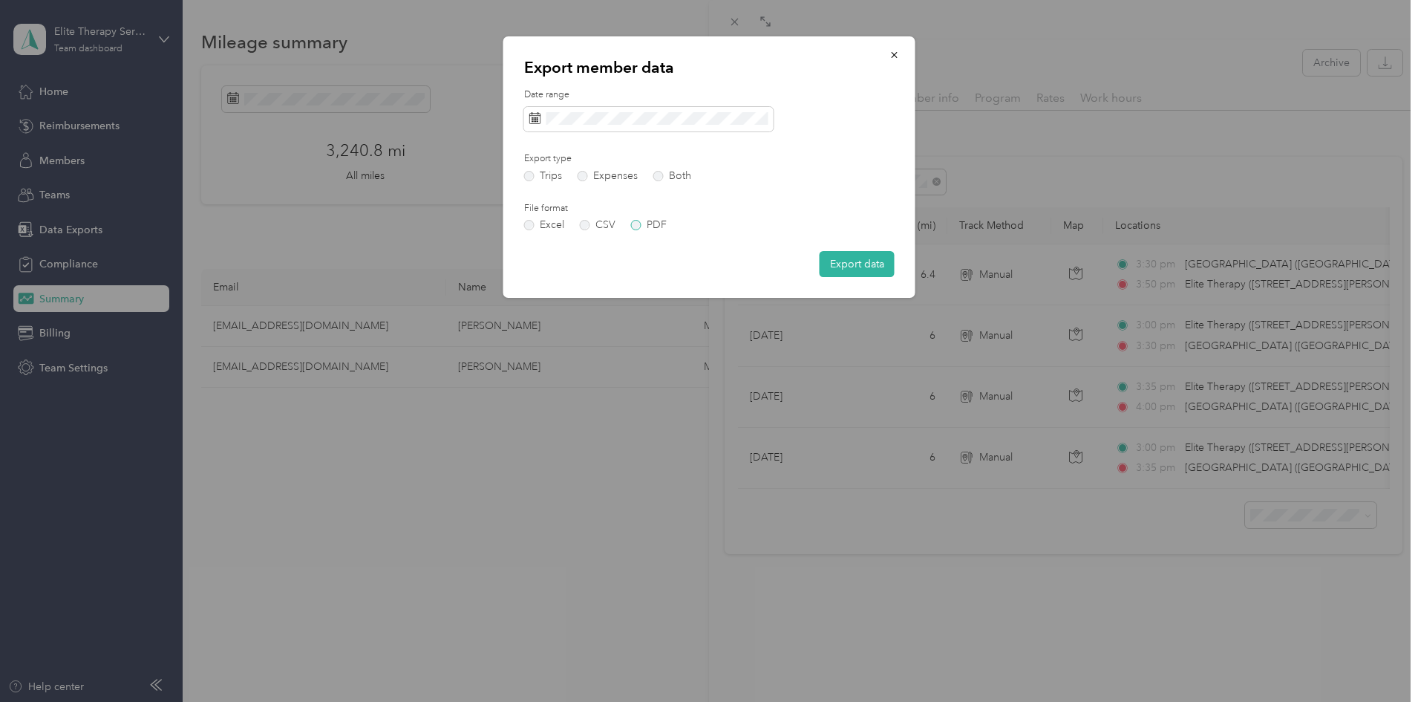
click at [638, 224] on label "PDF" at bounding box center [649, 225] width 36 height 10
click at [848, 258] on button "Export data" at bounding box center [857, 264] width 75 height 26
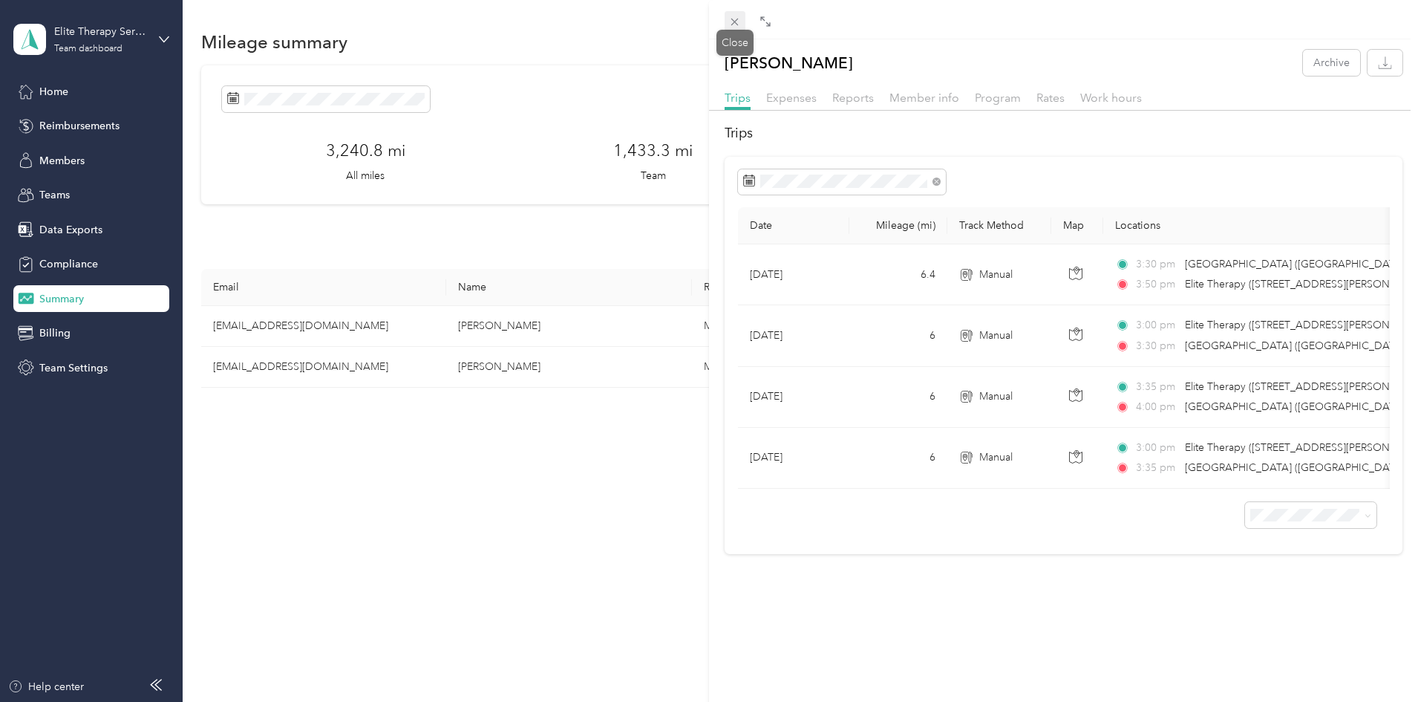
click at [736, 21] on icon at bounding box center [734, 22] width 7 height 7
